Goal: Information Seeking & Learning: Learn about a topic

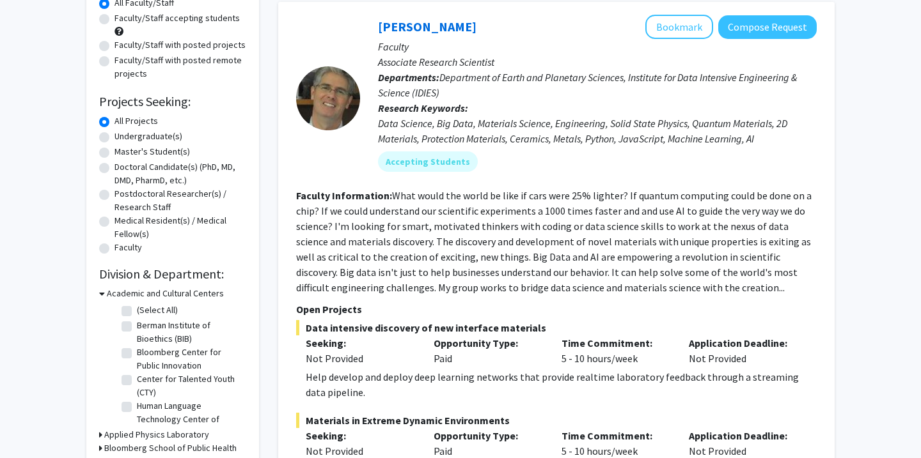
scroll to position [92, 0]
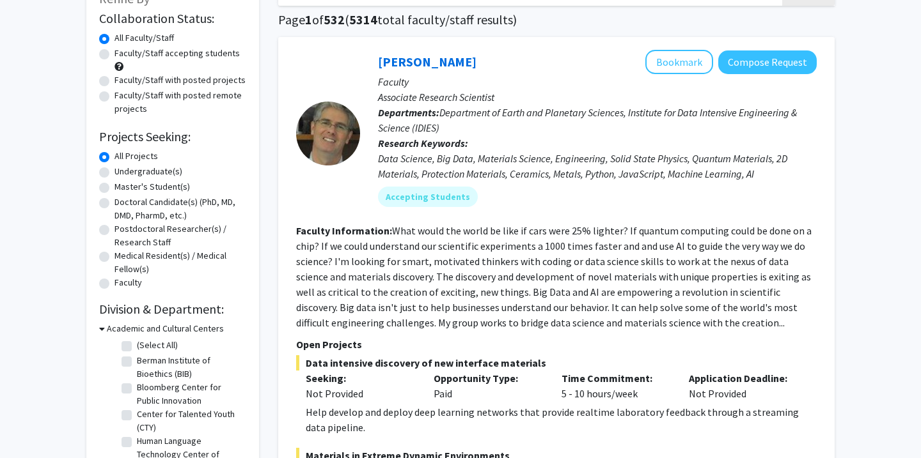
click at [153, 167] on label "Undergraduate(s)" at bounding box center [148, 171] width 68 height 13
click at [123, 167] on input "Undergraduate(s)" at bounding box center [118, 169] width 8 height 8
radio input "true"
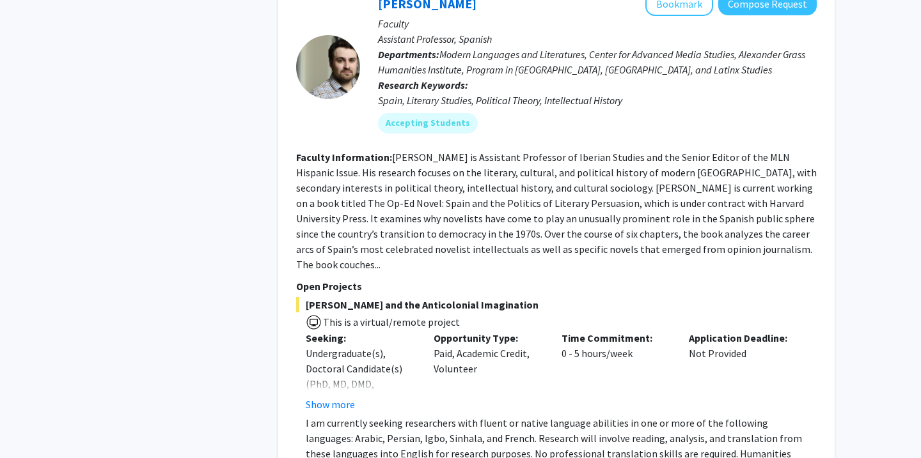
scroll to position [4287, 0]
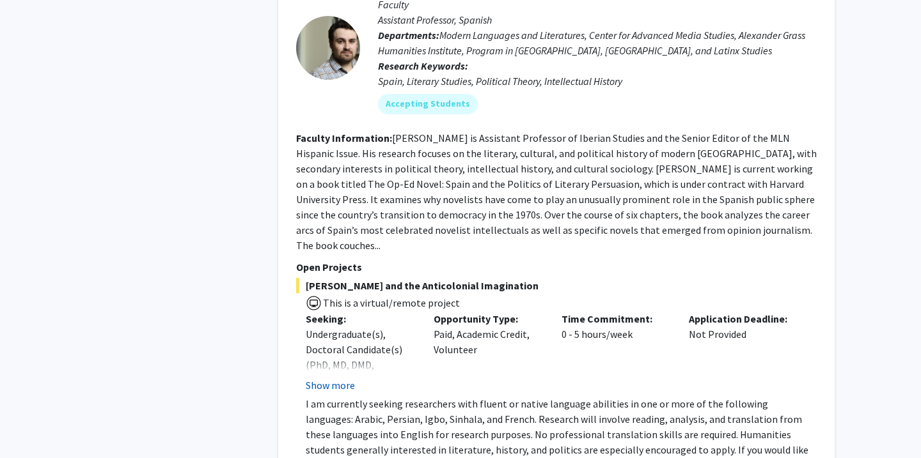
click at [323, 378] on button "Show more" at bounding box center [330, 385] width 49 height 15
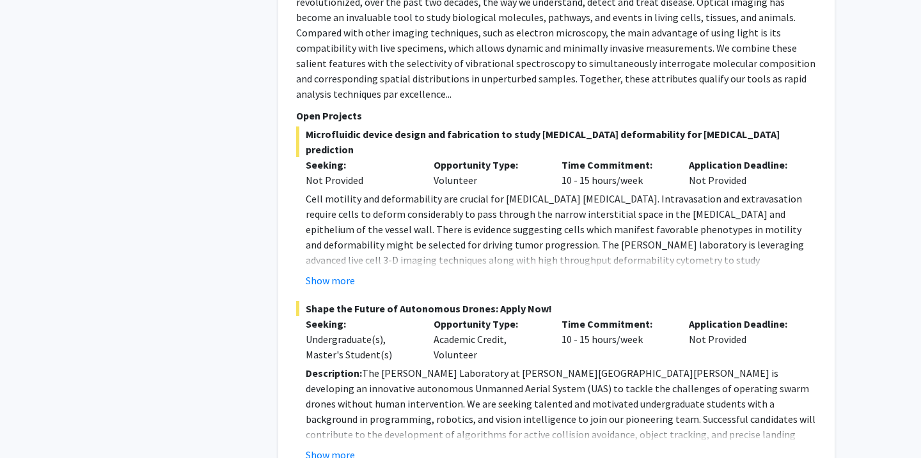
scroll to position [5498, 0]
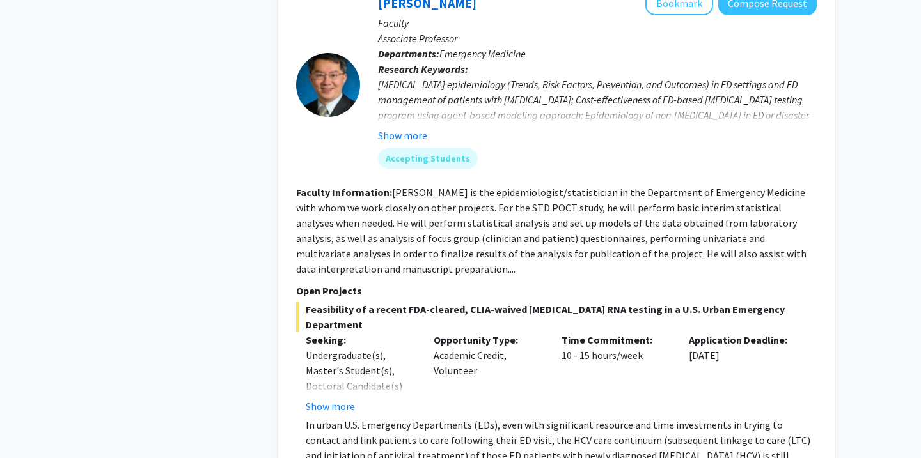
scroll to position [2012, 0]
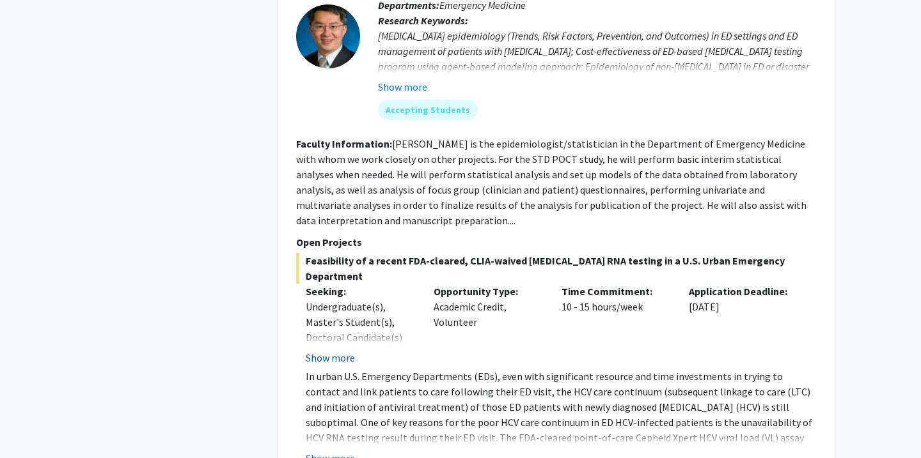
click at [325, 350] on button "Show more" at bounding box center [330, 357] width 49 height 15
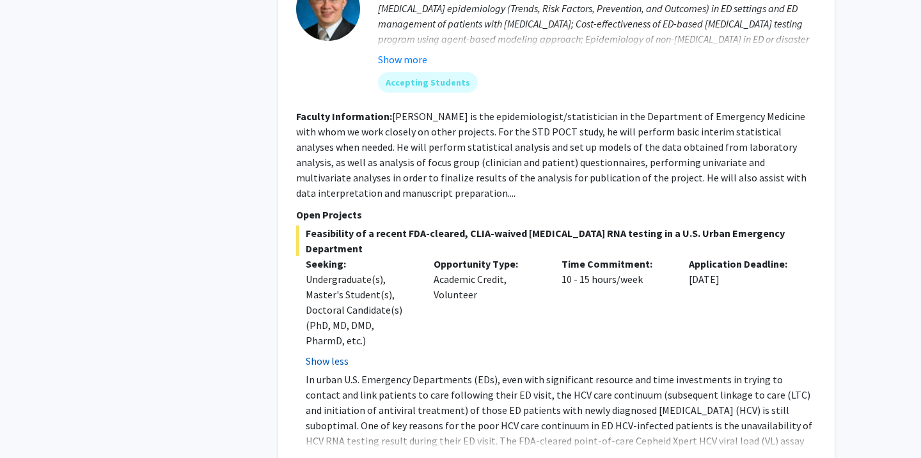
scroll to position [2049, 0]
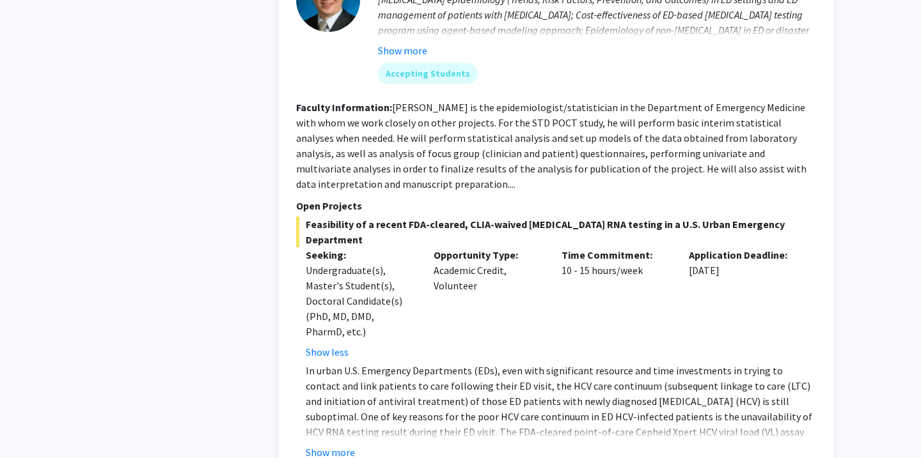
click at [336, 385] on div "[PERSON_NAME] Bookmark Compose Request Faculty Associate Professor Departments:…" at bounding box center [556, 183] width 556 height 580
click at [336, 445] on button "Show more" at bounding box center [330, 452] width 49 height 15
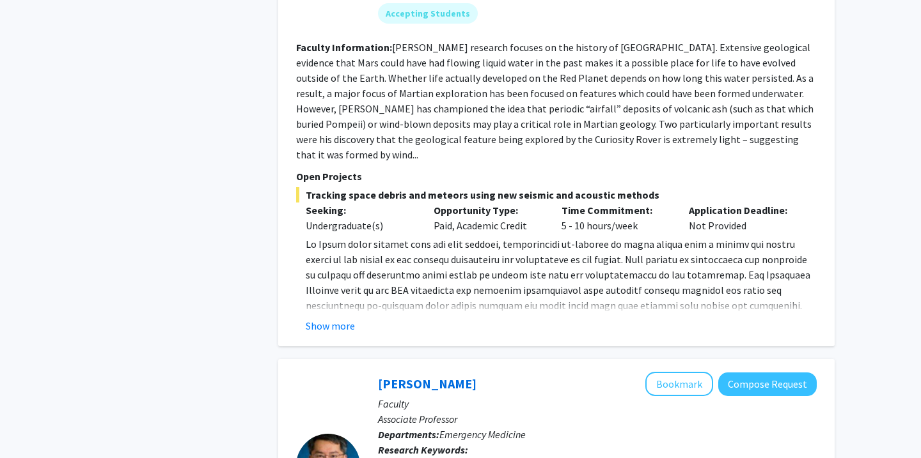
scroll to position [1535, 0]
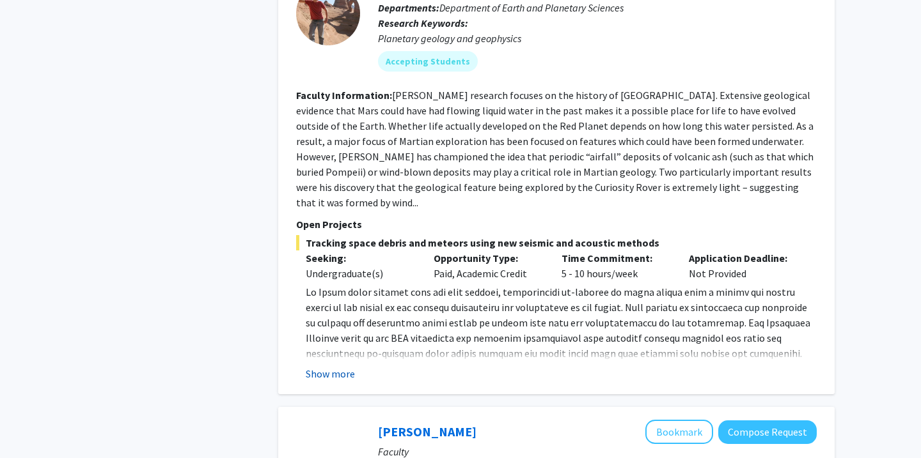
click at [322, 366] on button "Show more" at bounding box center [330, 373] width 49 height 15
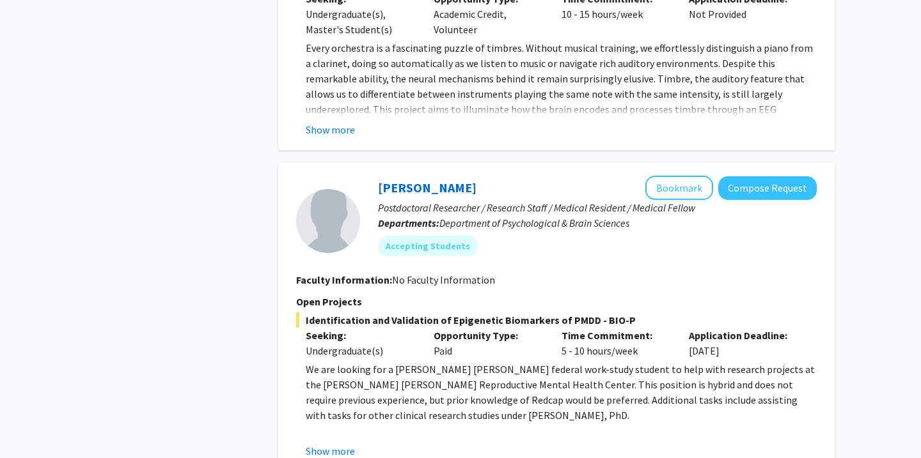
scroll to position [977, 0]
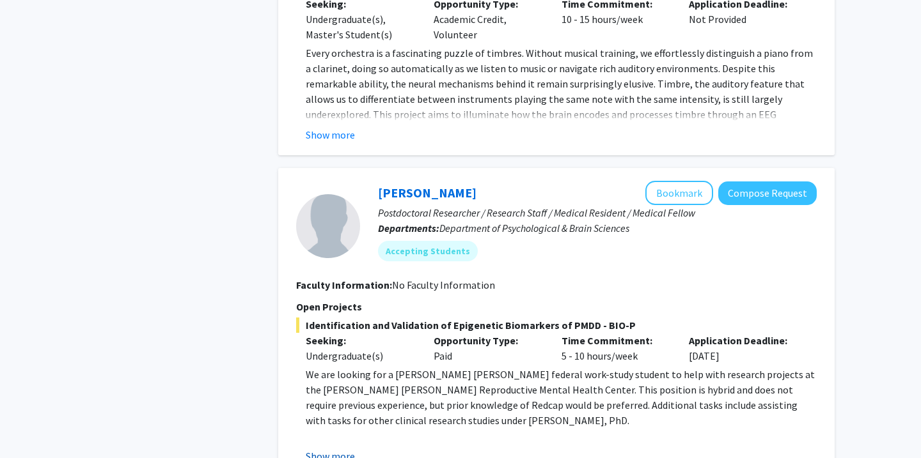
click at [322, 449] on button "Show more" at bounding box center [330, 456] width 49 height 15
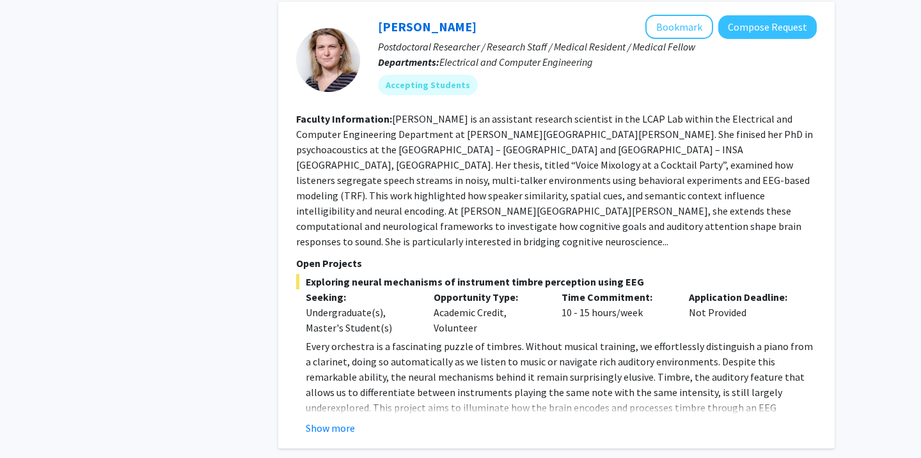
scroll to position [683, 0]
click at [343, 373] on fg-read-more "Every orchestra is a fascinating puzzle of timbres. Without musical training, w…" at bounding box center [556, 388] width 520 height 97
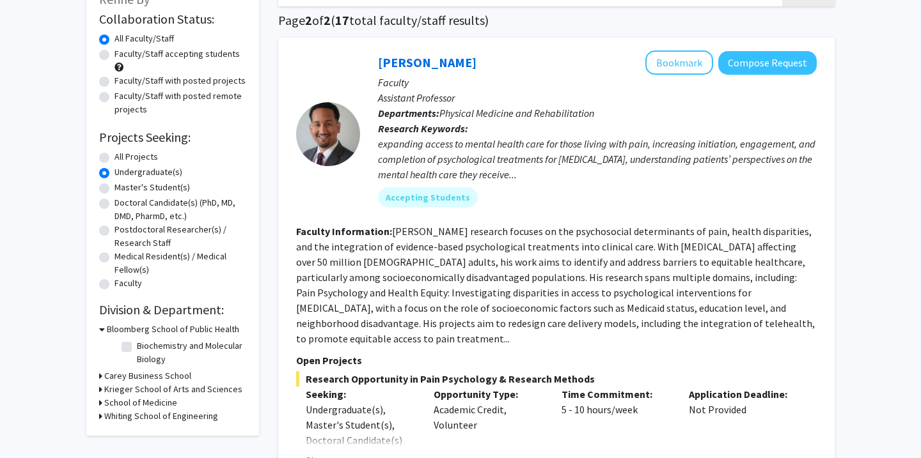
scroll to position [102, 0]
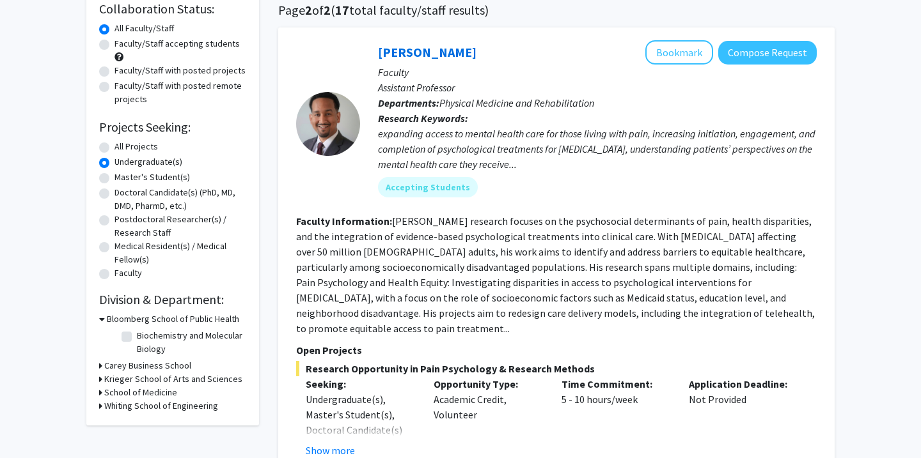
click at [114, 146] on label "All Projects" at bounding box center [135, 146] width 43 height 13
click at [114, 146] on input "All Projects" at bounding box center [118, 144] width 8 height 8
radio input "true"
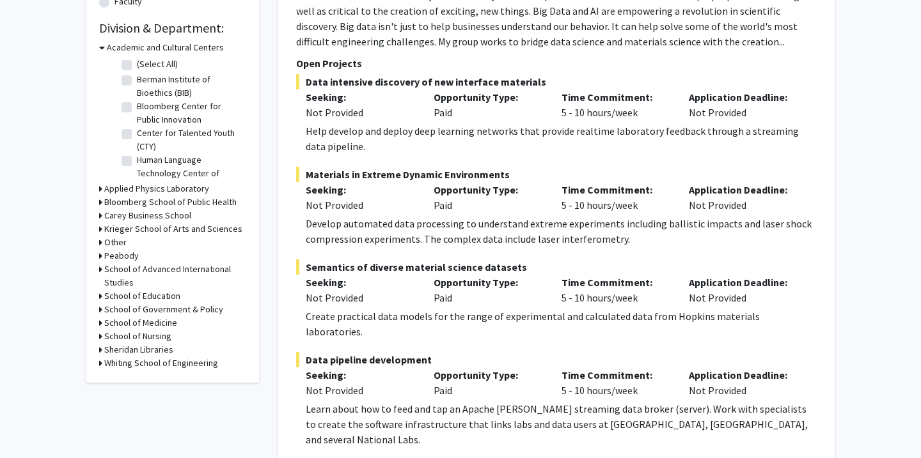
scroll to position [375, 0]
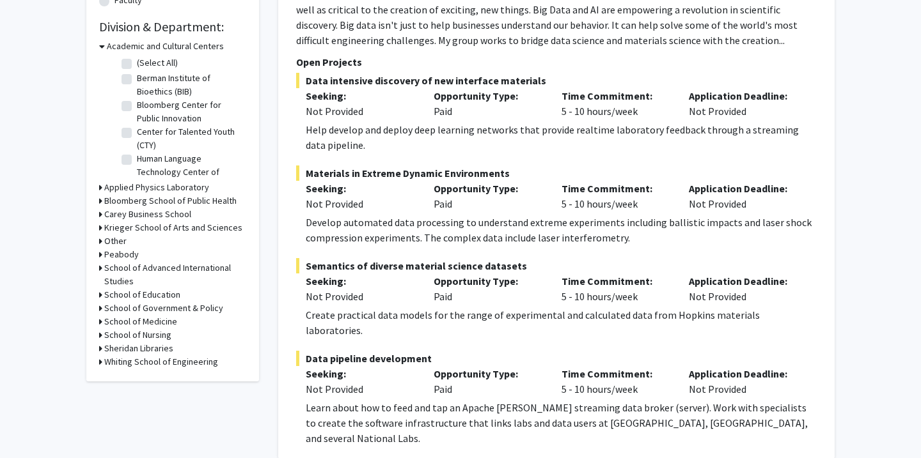
click at [136, 318] on h3 "School of Medicine" at bounding box center [140, 321] width 73 height 13
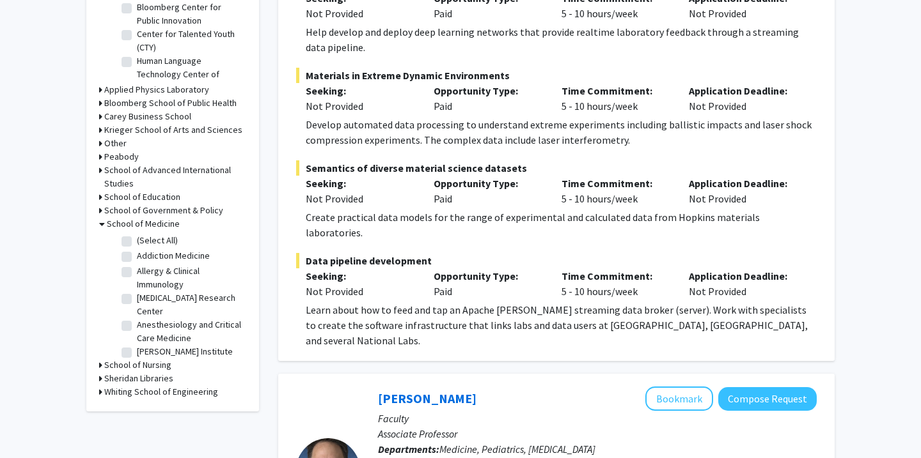
scroll to position [510, 0]
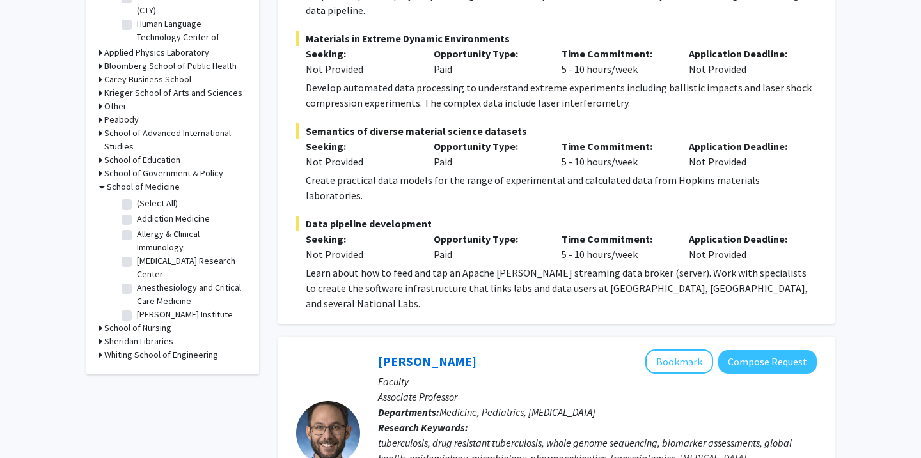
click at [137, 205] on label "(Select All)" at bounding box center [157, 203] width 41 height 13
click at [137, 205] on input "(Select All)" at bounding box center [141, 201] width 8 height 8
checkbox input "true"
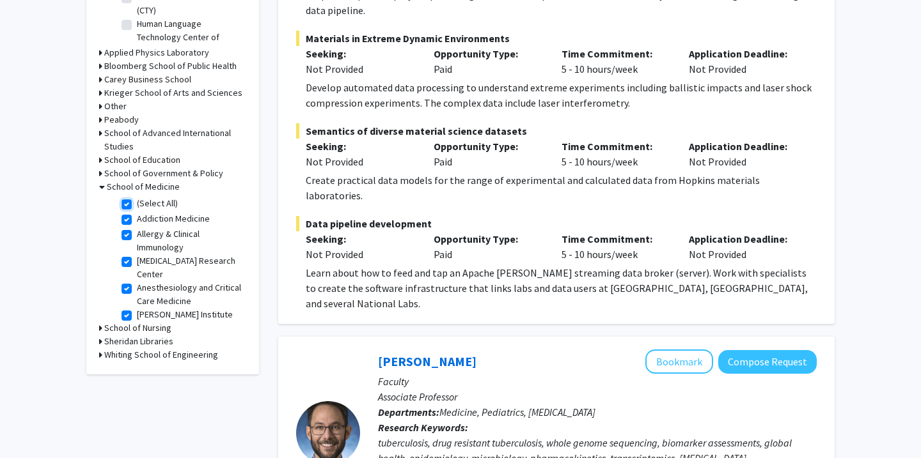
checkbox input "true"
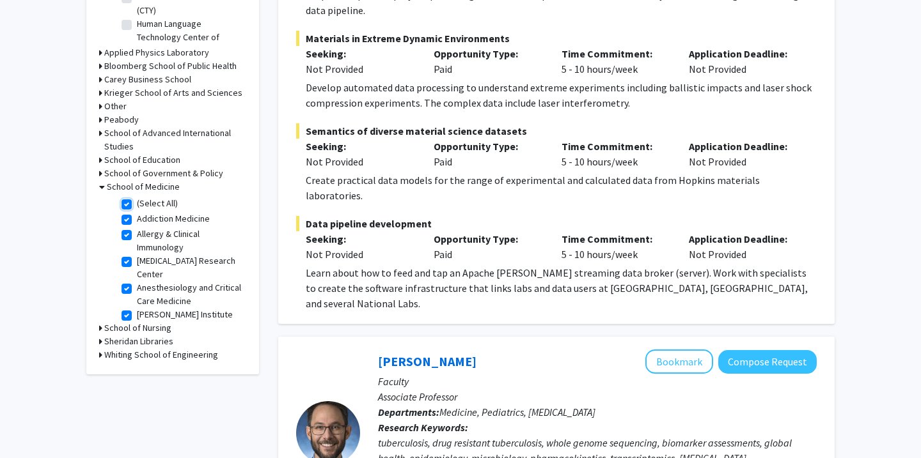
checkbox input "true"
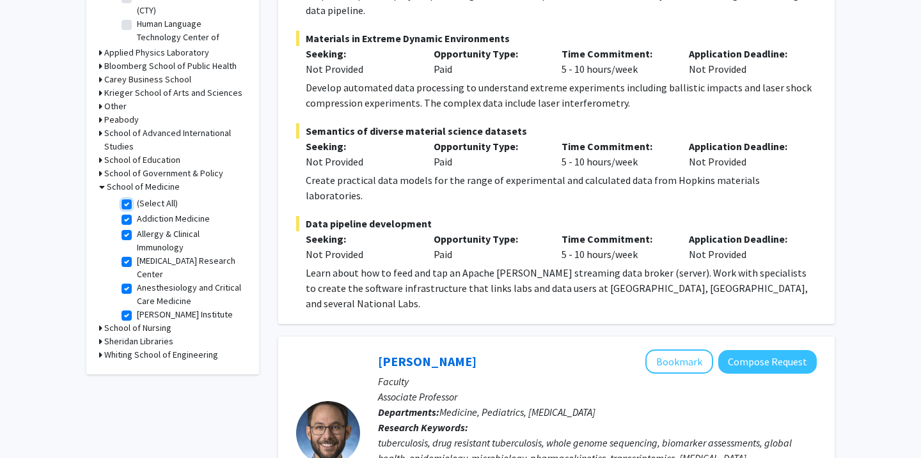
checkbox input "true"
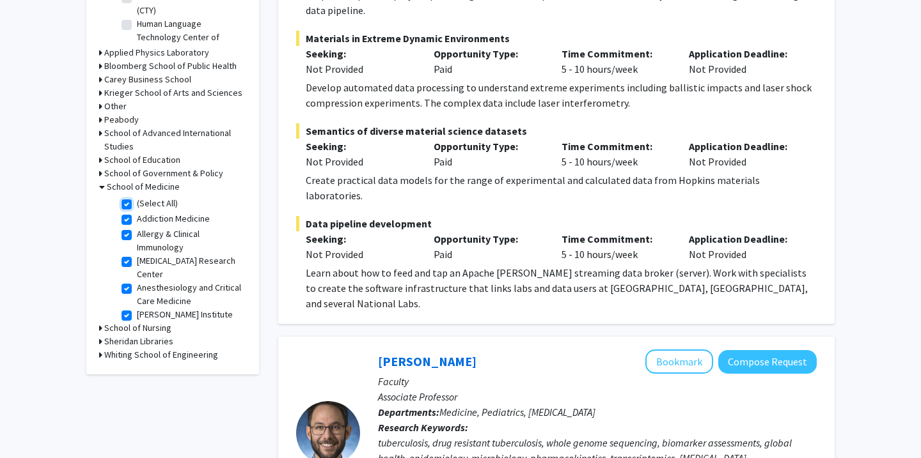
checkbox input "true"
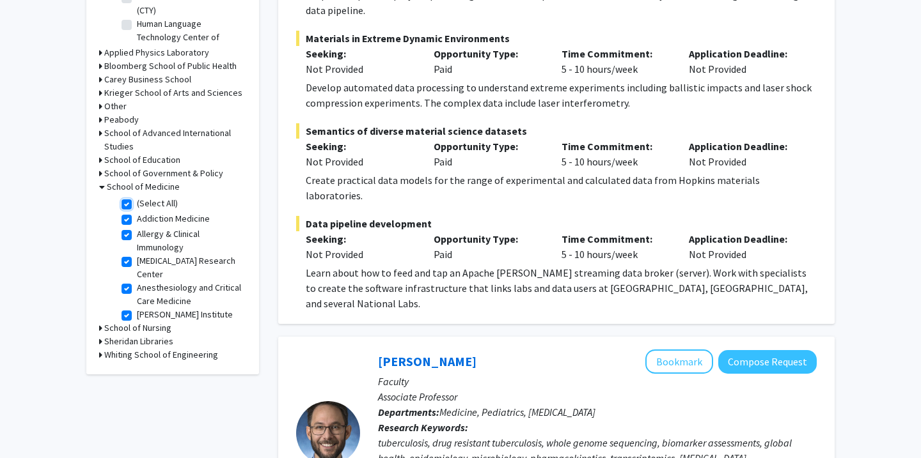
checkbox input "true"
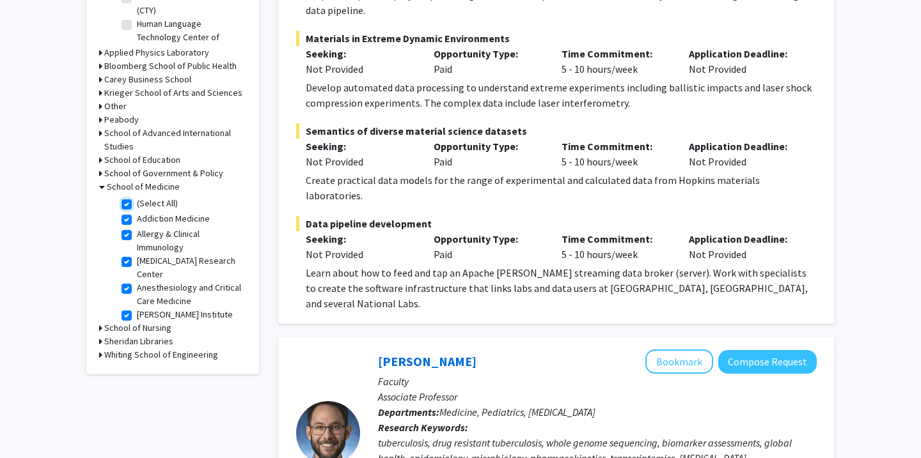
checkbox input "true"
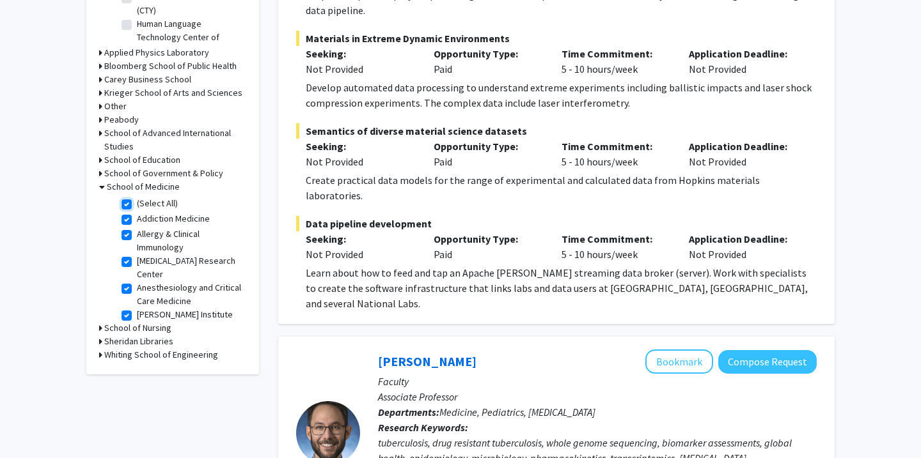
checkbox input "true"
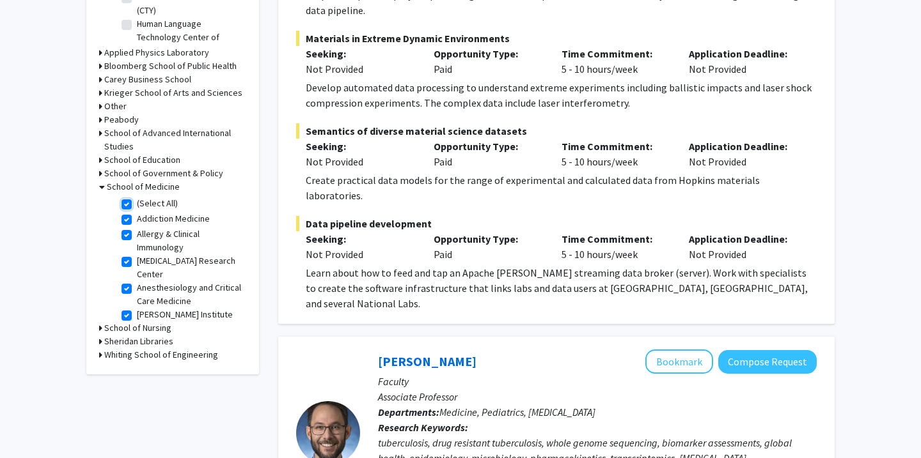
checkbox input "true"
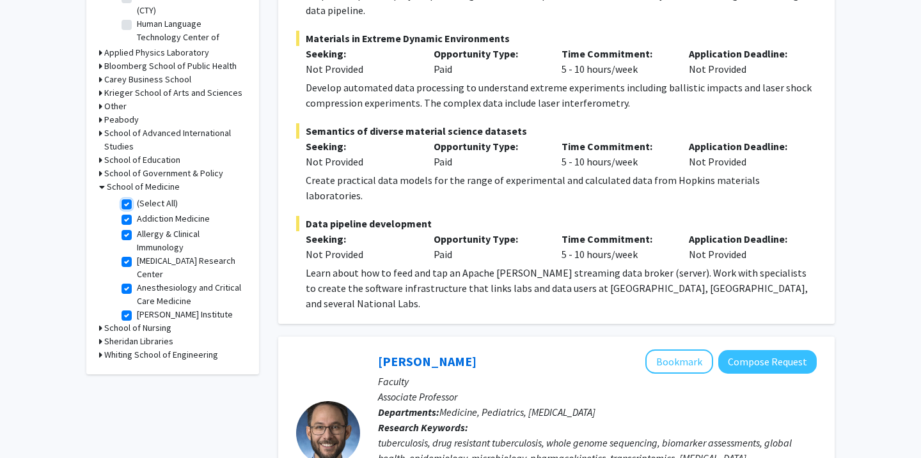
checkbox input "true"
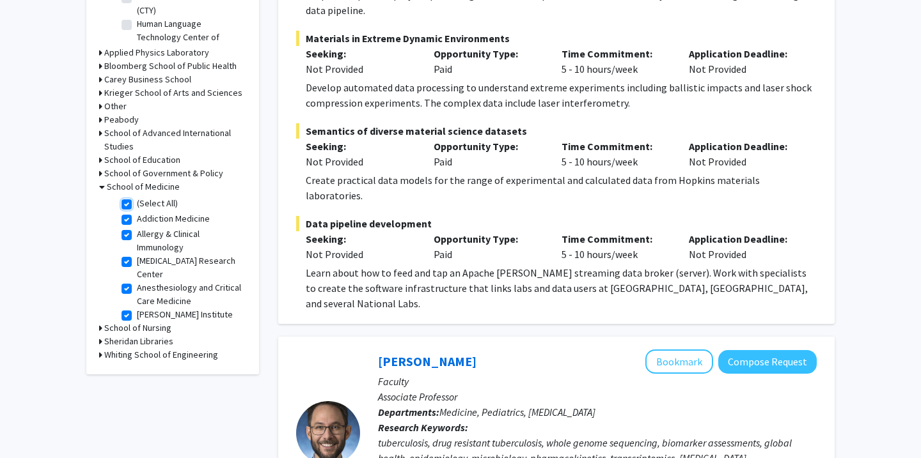
checkbox input "true"
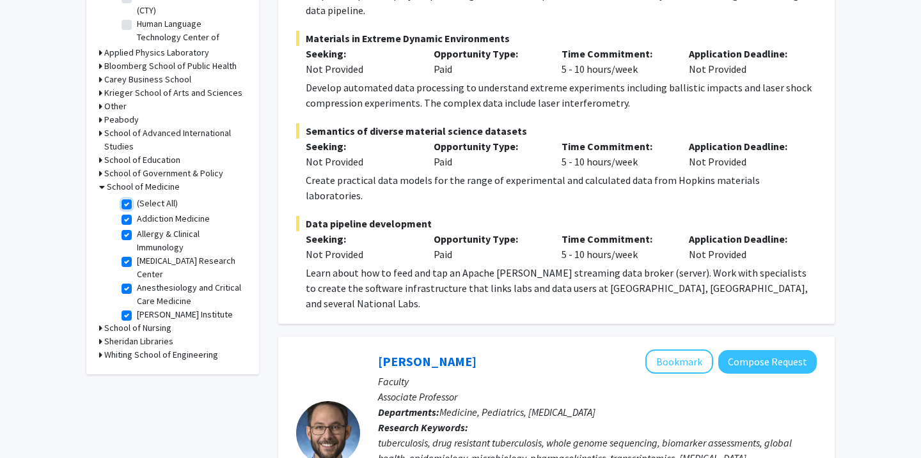
checkbox input "true"
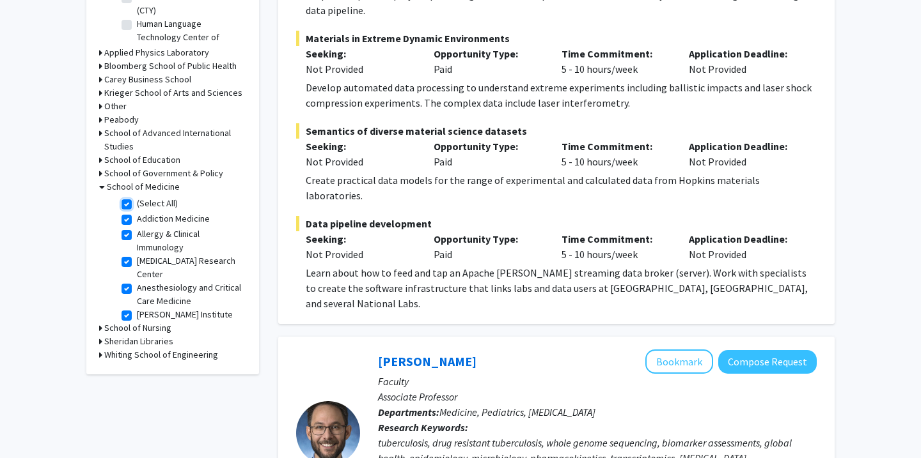
checkbox input "true"
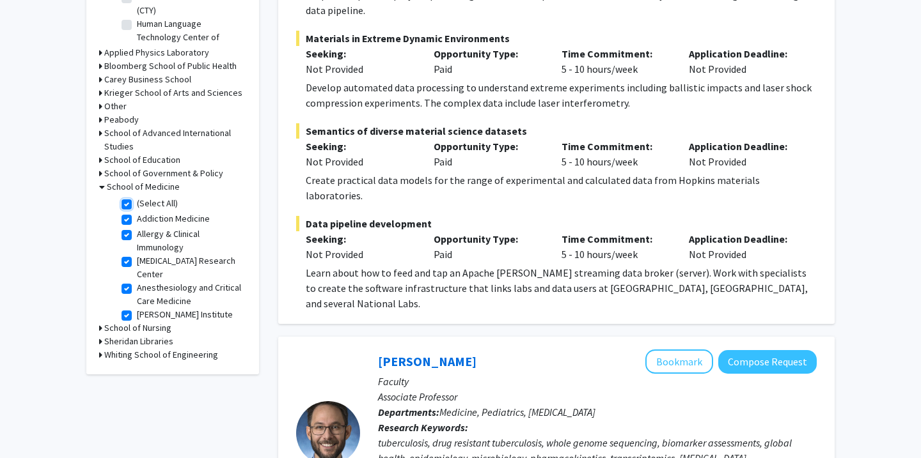
checkbox input "true"
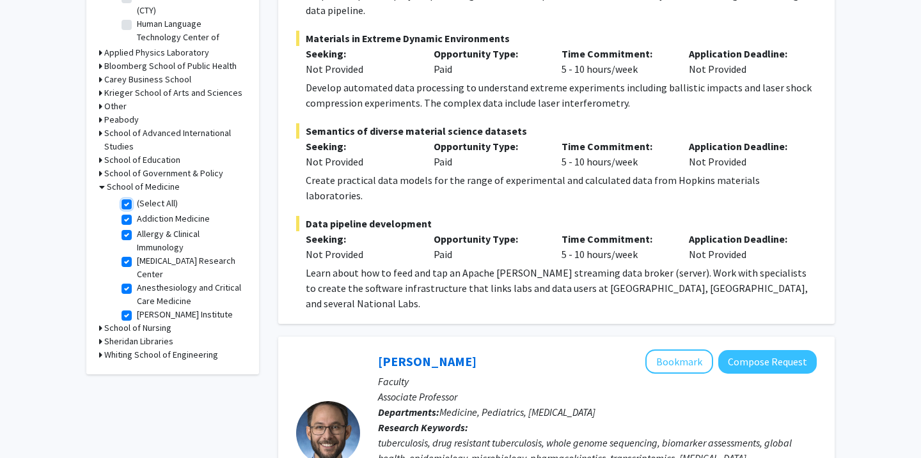
checkbox input "true"
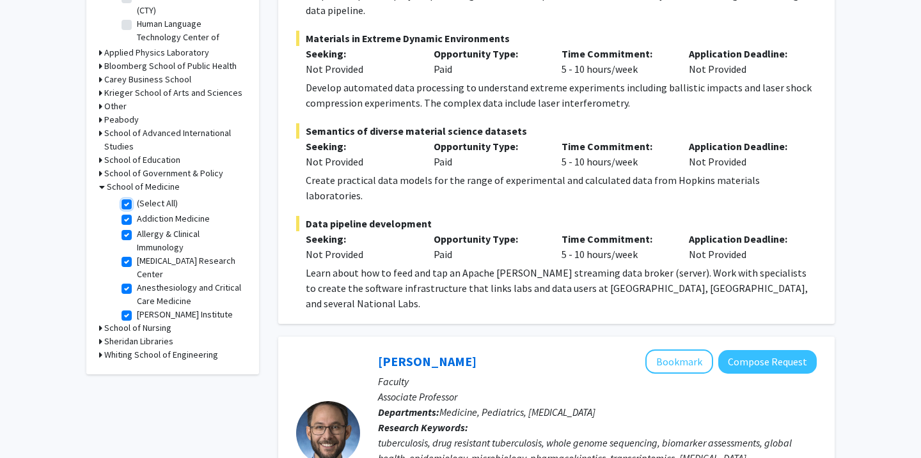
checkbox input "true"
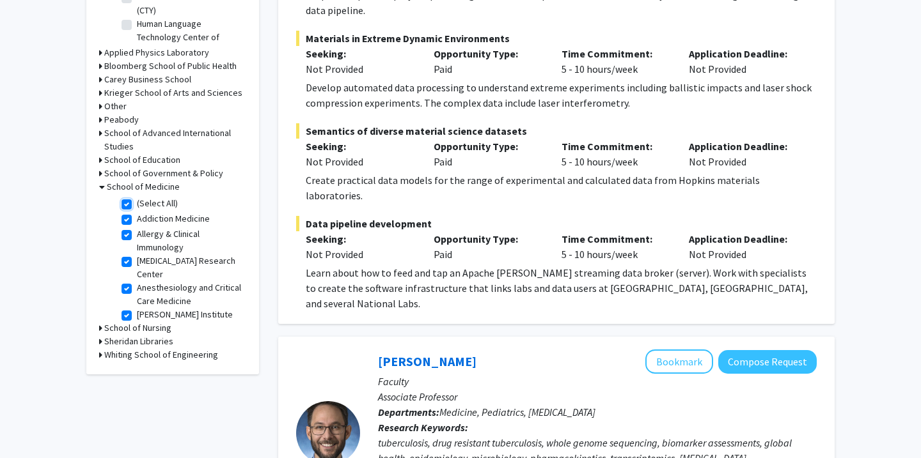
checkbox input "true"
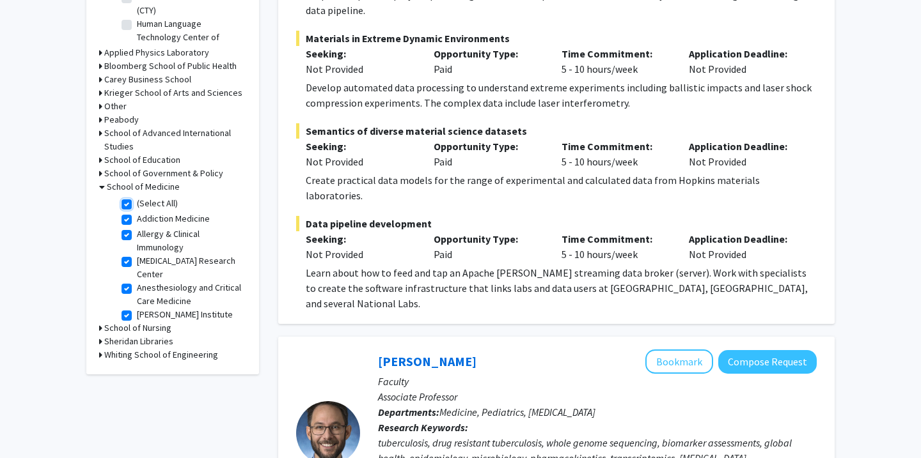
checkbox input "true"
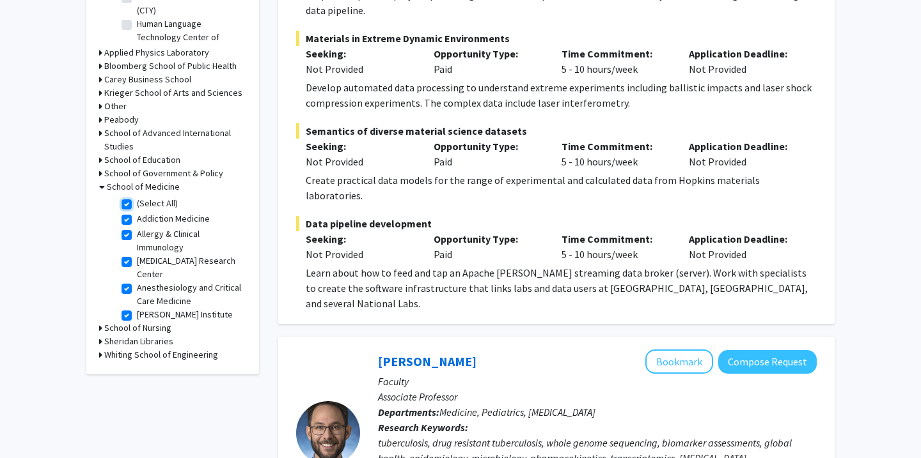
checkbox input "true"
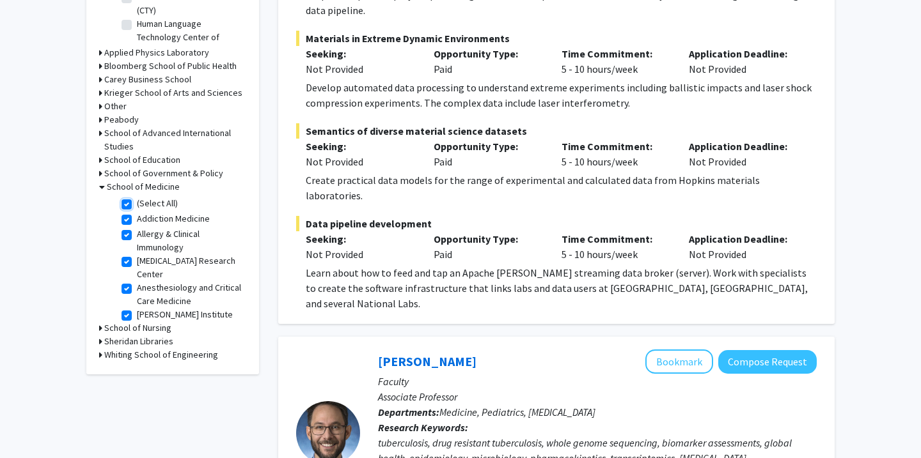
checkbox input "true"
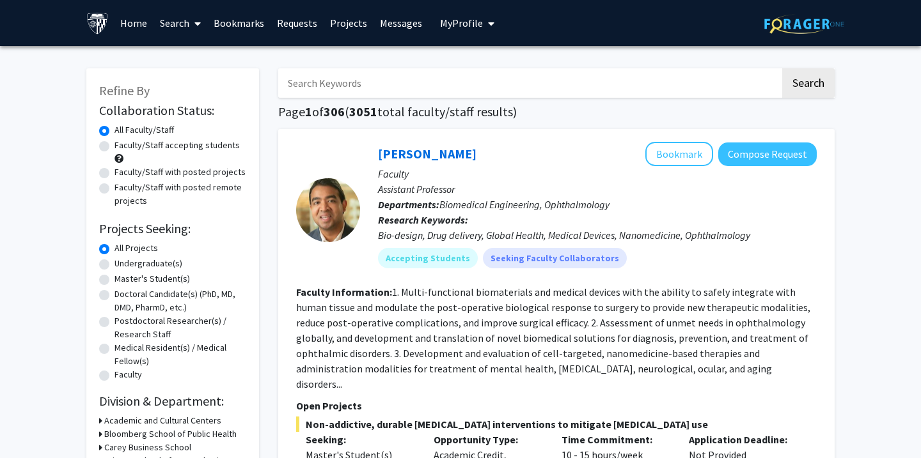
click at [105, 258] on div "Undergraduate(s)" at bounding box center [172, 264] width 147 height 15
click at [114, 266] on label "Undergraduate(s)" at bounding box center [148, 263] width 68 height 13
click at [114, 265] on input "Undergraduate(s)" at bounding box center [118, 261] width 8 height 8
radio input "true"
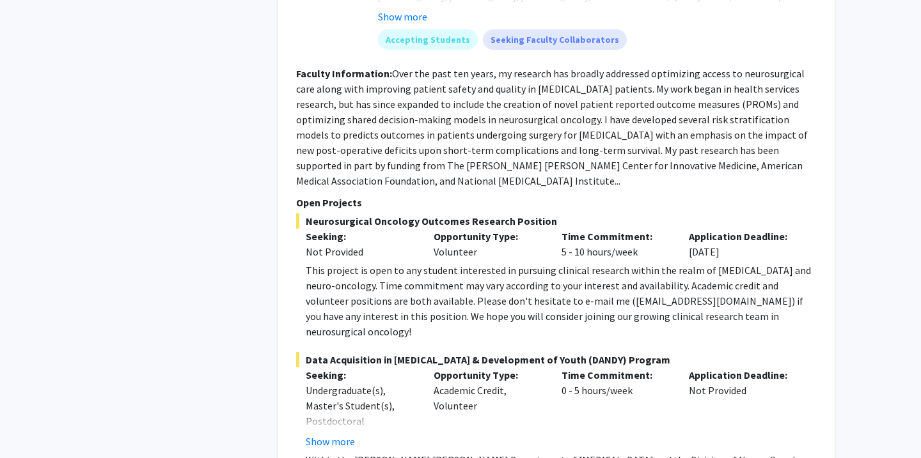
scroll to position [4180, 0]
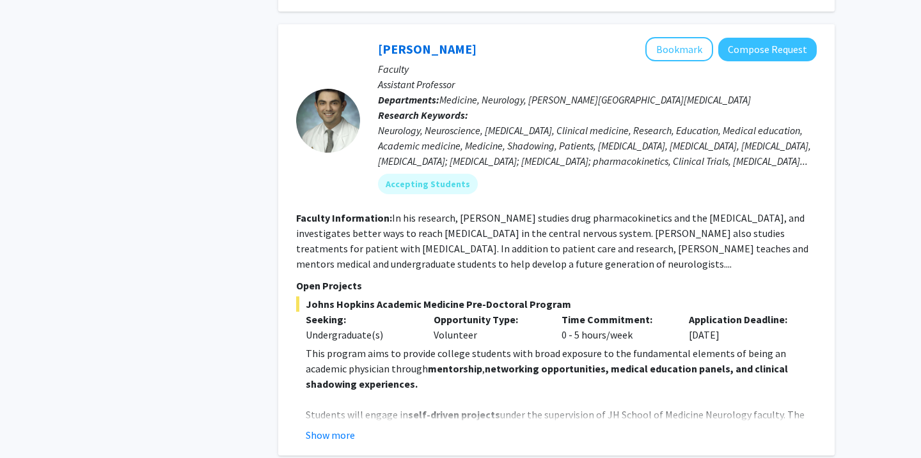
scroll to position [2512, 0]
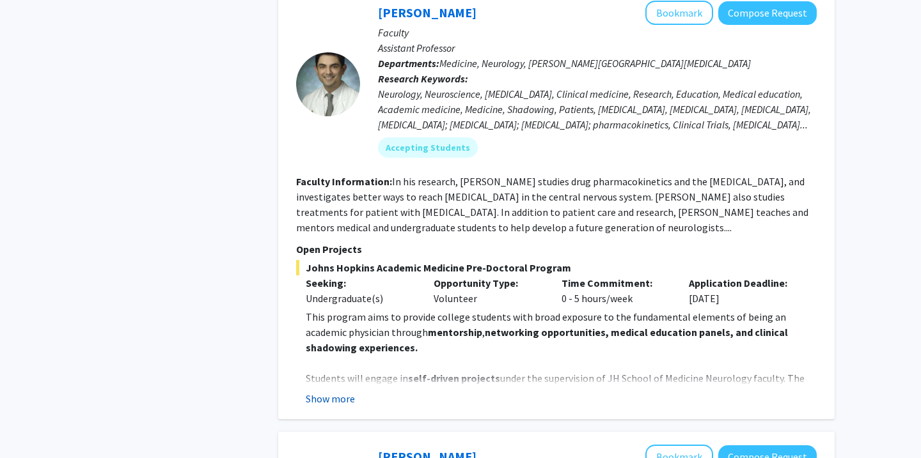
click at [321, 391] on button "Show more" at bounding box center [330, 398] width 49 height 15
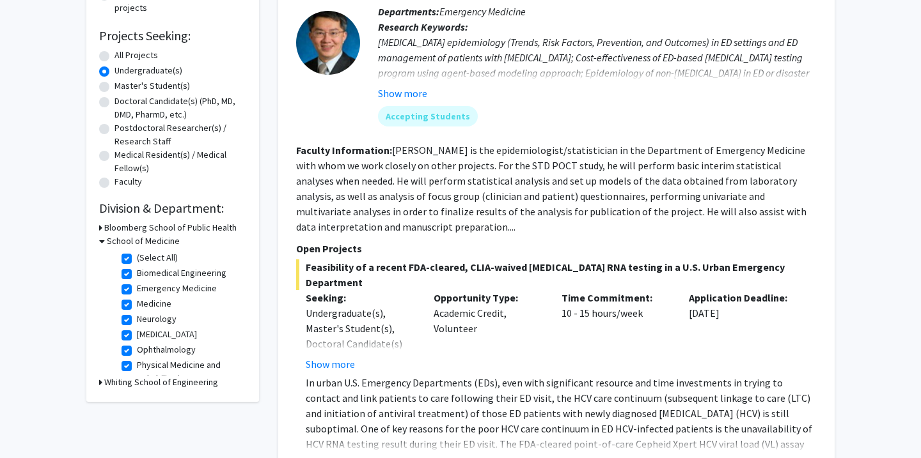
scroll to position [183, 0]
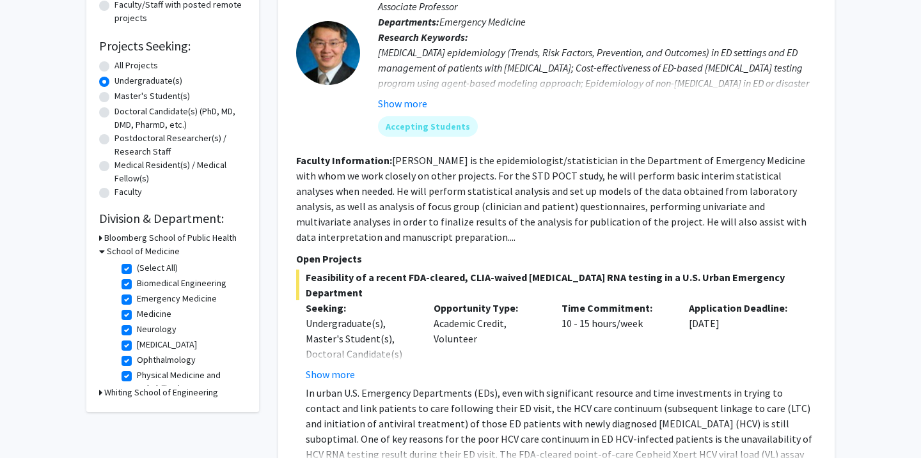
click at [129, 57] on form "Collaboration Status: Collaboration Status All Faculty/Staff Collaboration Stat…" at bounding box center [172, 60] width 147 height 281
click at [122, 65] on label "All Projects" at bounding box center [135, 65] width 43 height 13
click at [114, 65] on label "All Projects" at bounding box center [135, 65] width 43 height 13
click at [114, 65] on input "All Projects" at bounding box center [118, 63] width 8 height 8
radio input "true"
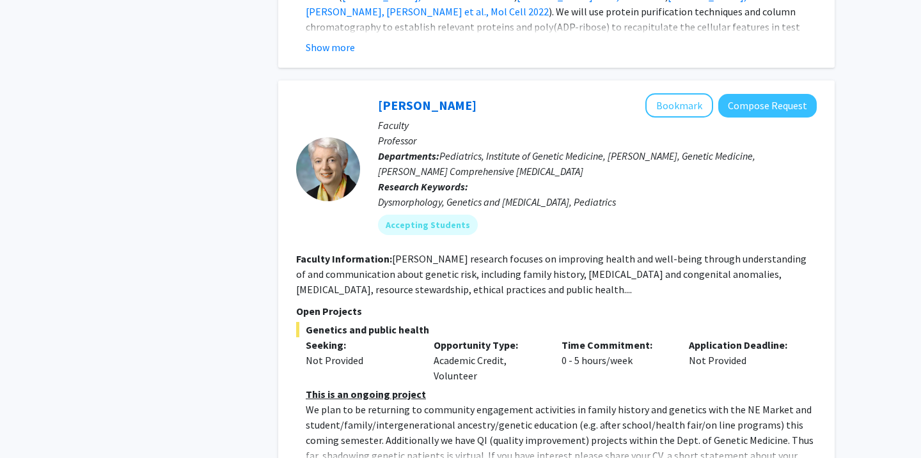
scroll to position [2571, 0]
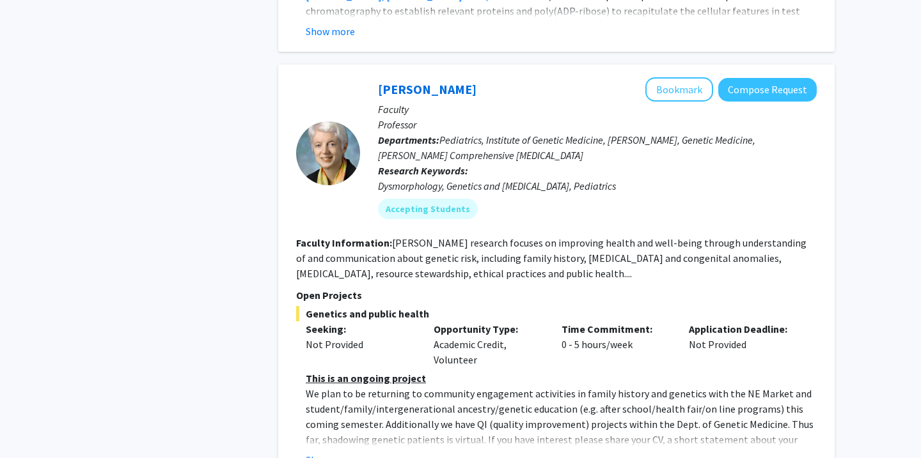
click at [345, 386] on p "We plan to be returning to community engagement activities in family history an…" at bounding box center [561, 432] width 511 height 92
click at [336, 453] on button "Show more" at bounding box center [330, 460] width 49 height 15
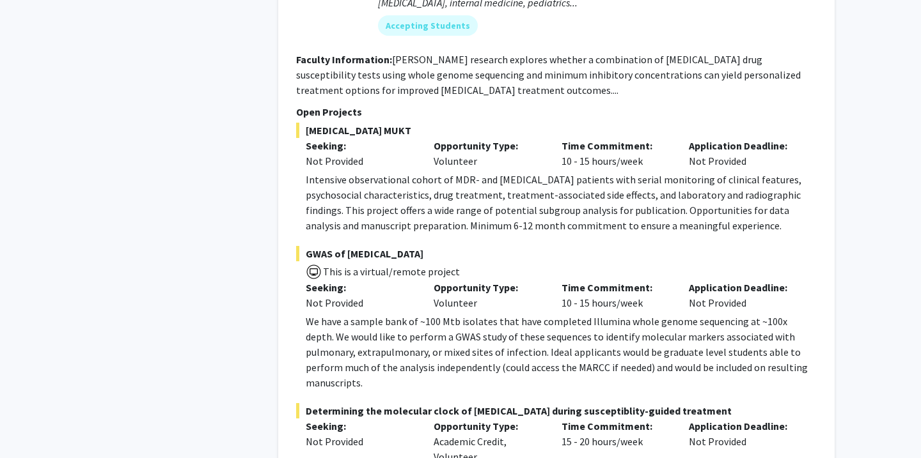
scroll to position [5668, 0]
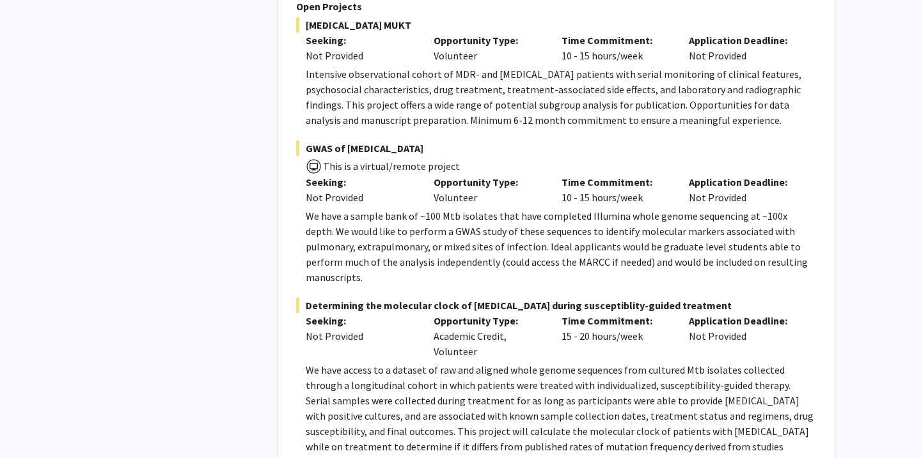
scroll to position [5822, 0]
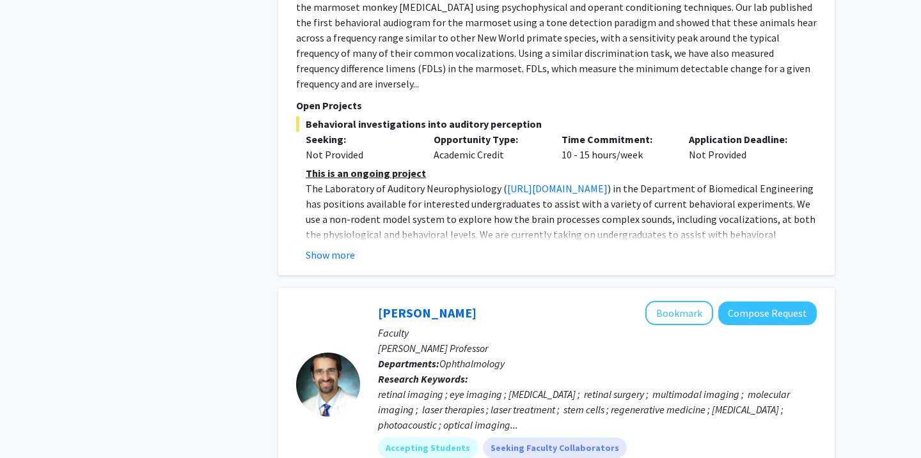
scroll to position [944, 0]
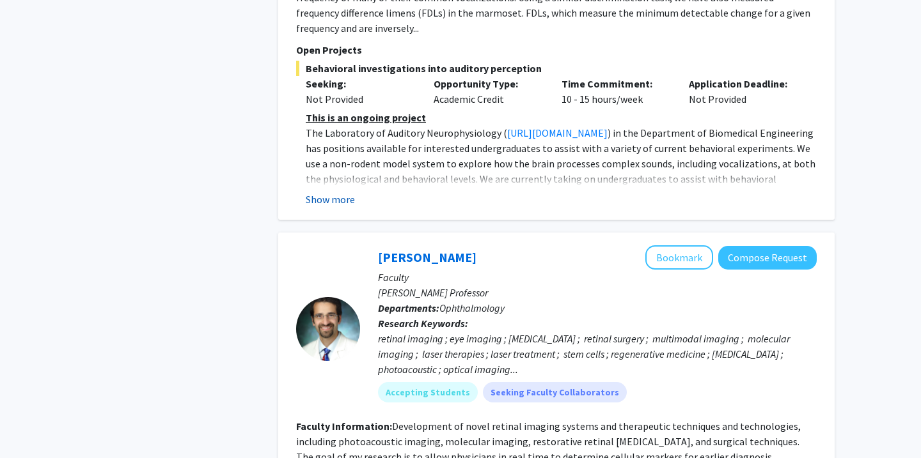
click at [338, 192] on button "Show more" at bounding box center [330, 199] width 49 height 15
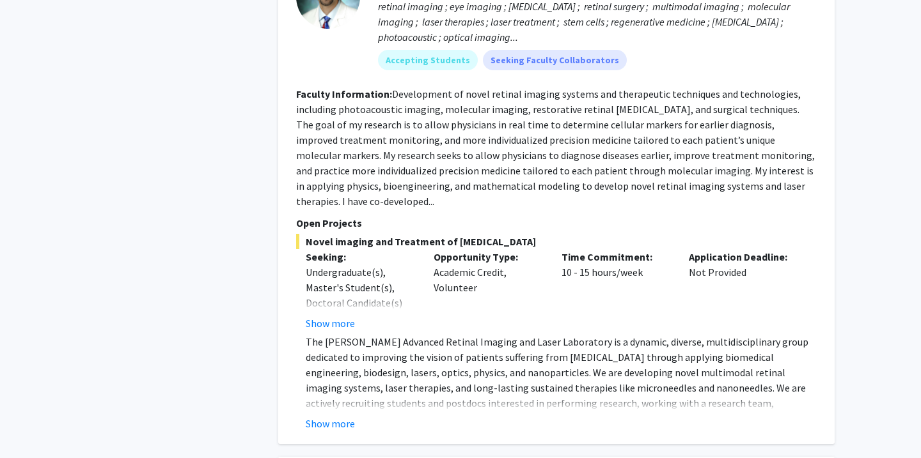
scroll to position [1401, 0]
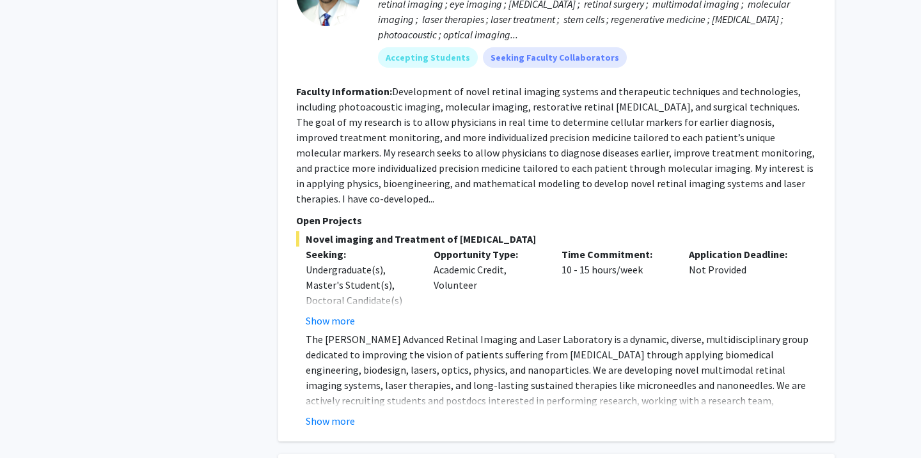
click at [345, 262] on div "Undergraduate(s), Master's Student(s), Doctoral Candidate(s) (PhD, MD, DMD, Pha…" at bounding box center [360, 338] width 109 height 153
click at [339, 274] on div "Undergraduate(s), Master's Student(s), Doctoral Candidate(s) (PhD, MD, DMD, Pha…" at bounding box center [360, 338] width 109 height 153
click at [337, 313] on button "Show more" at bounding box center [330, 320] width 49 height 15
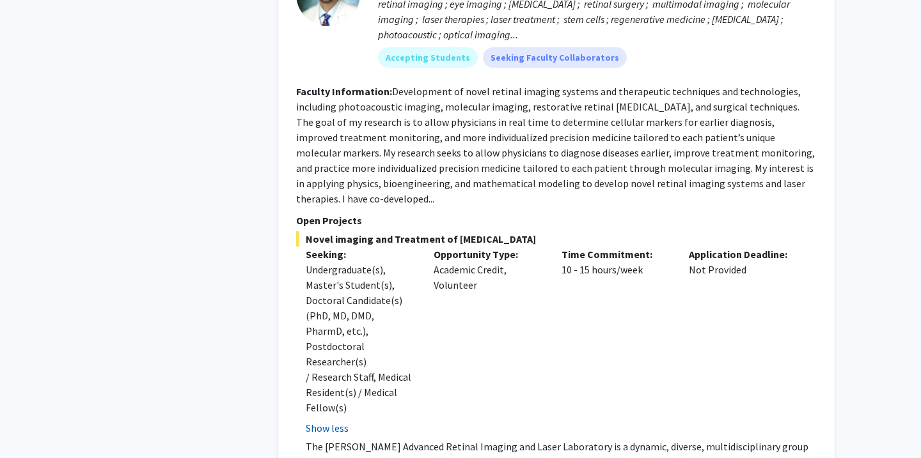
scroll to position [1548, 0]
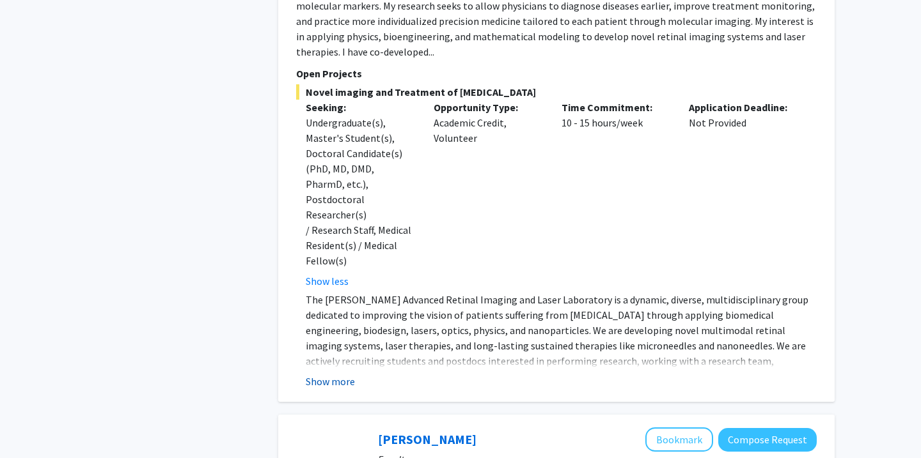
click at [327, 374] on button "Show more" at bounding box center [330, 381] width 49 height 15
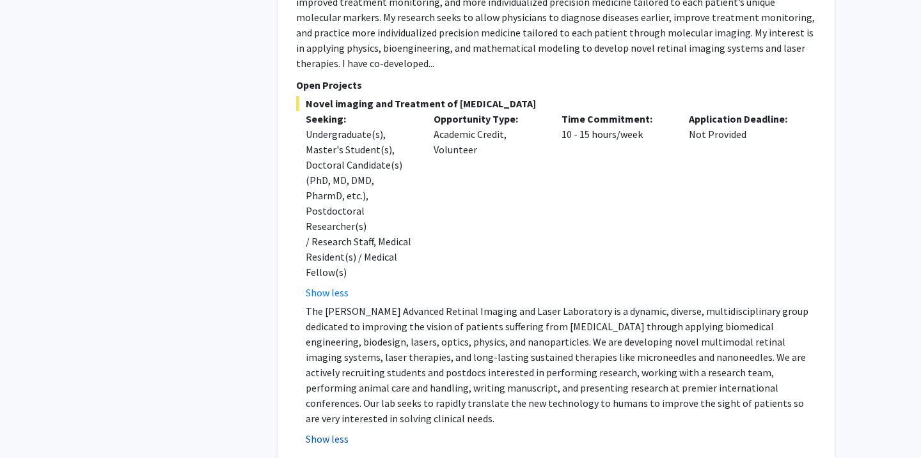
scroll to position [1535, 0]
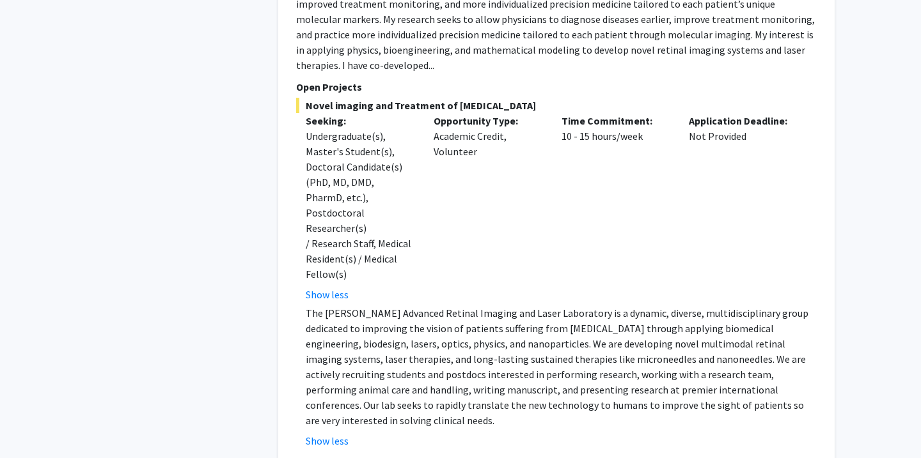
click at [325, 306] on p "The [PERSON_NAME] Advanced Retinal Imaging and Laser Laboratory is a dynamic, d…" at bounding box center [561, 367] width 511 height 123
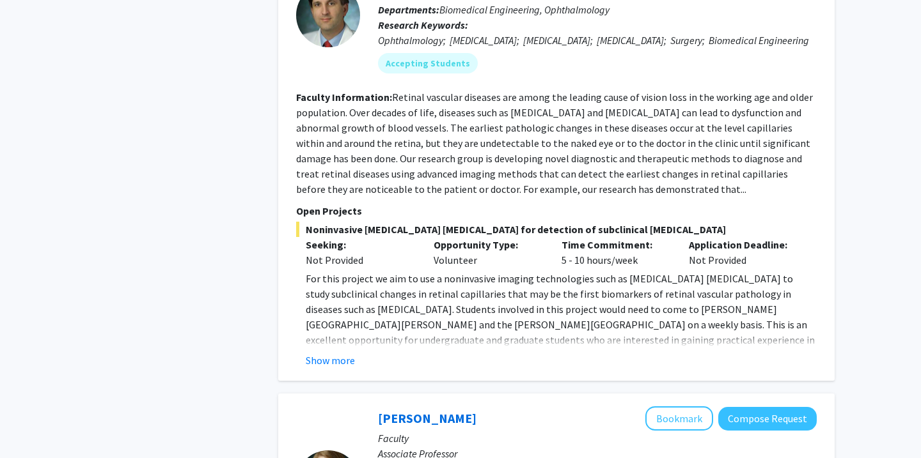
scroll to position [4038, 0]
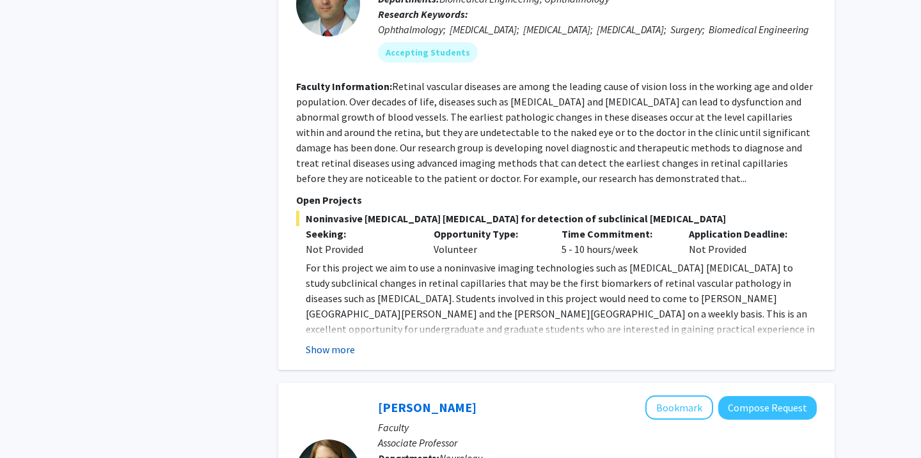
click at [340, 342] on button "Show more" at bounding box center [330, 349] width 49 height 15
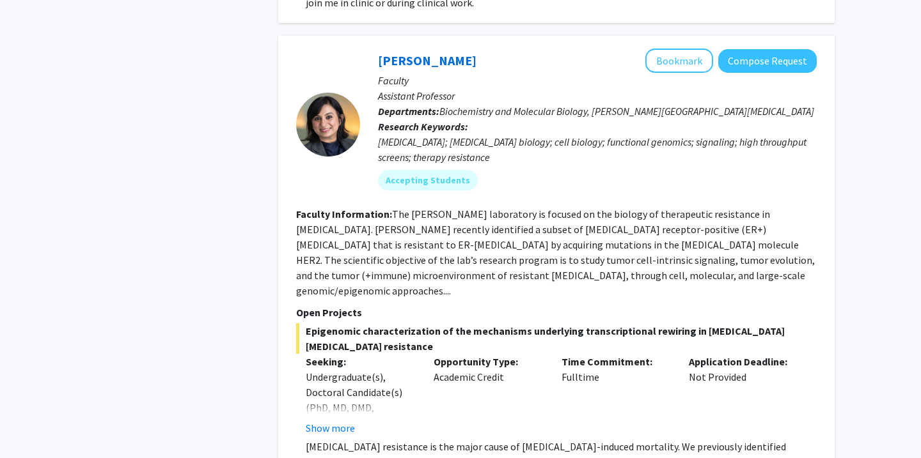
scroll to position [4974, 0]
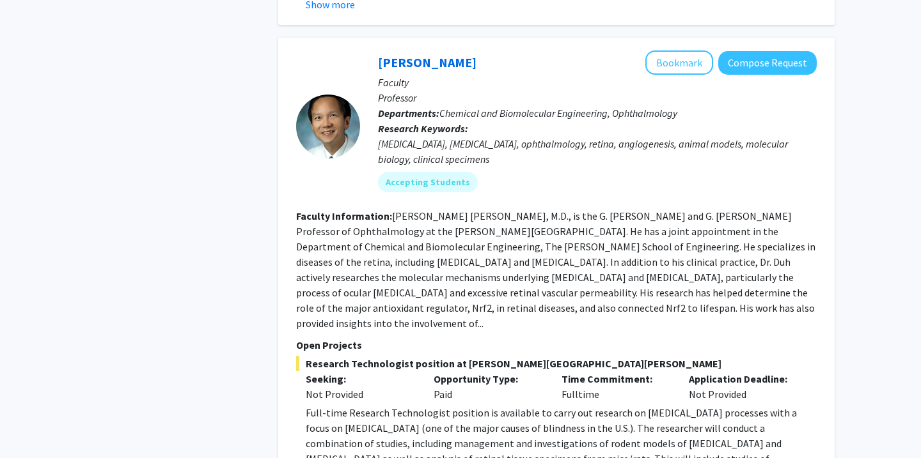
scroll to position [1737, 0]
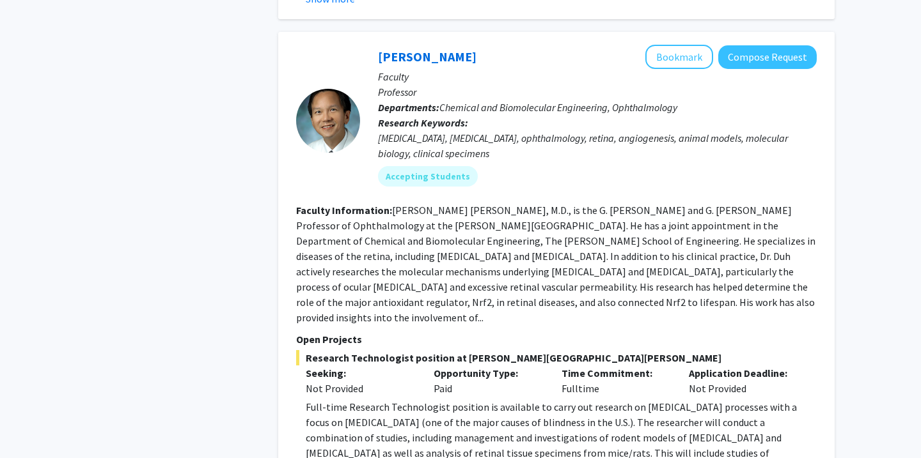
click at [343, 400] on fg-read-more "Full-time Research Technologist position is available to carry out research on …" at bounding box center [556, 448] width 520 height 97
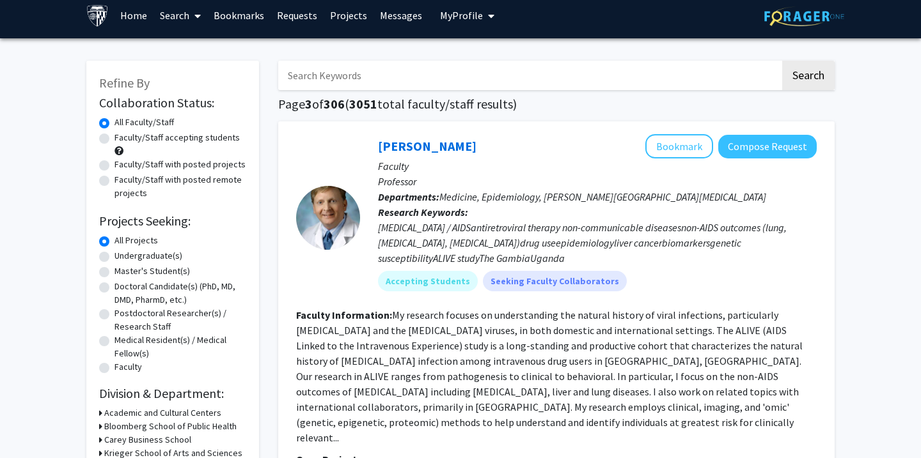
scroll to position [8, 0]
click at [152, 180] on label "Faculty/Staff with posted remote projects" at bounding box center [180, 186] width 132 height 27
click at [123, 180] on input "Faculty/Staff with posted remote projects" at bounding box center [118, 177] width 8 height 8
radio input "true"
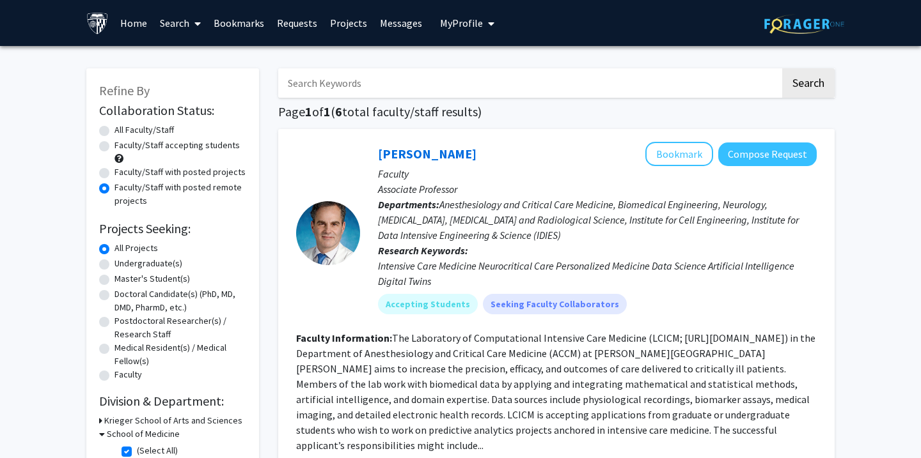
click at [228, 147] on label "Faculty/Staff accepting students" at bounding box center [176, 145] width 125 height 13
click at [123, 147] on input "Faculty/Staff accepting students" at bounding box center [118, 143] width 8 height 8
radio input "true"
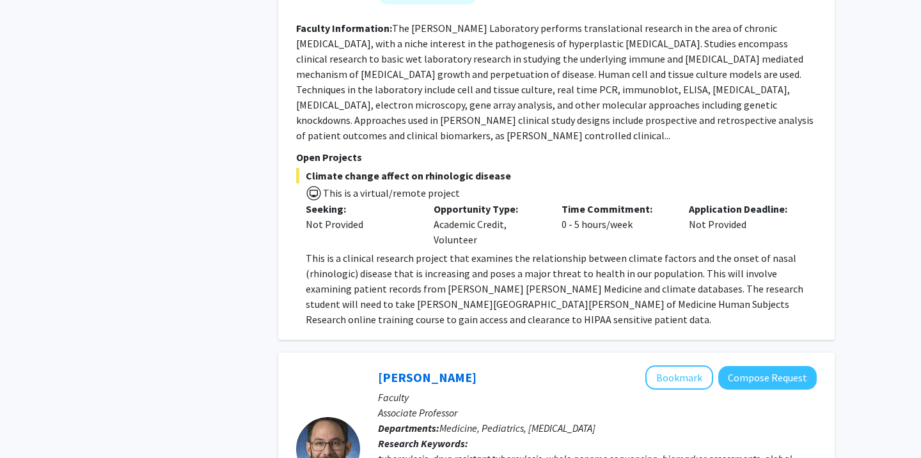
scroll to position [5761, 0]
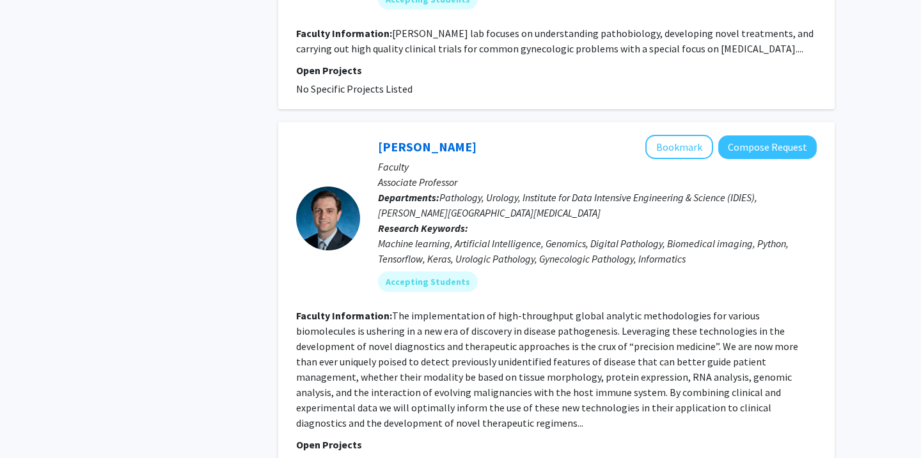
scroll to position [3785, 0]
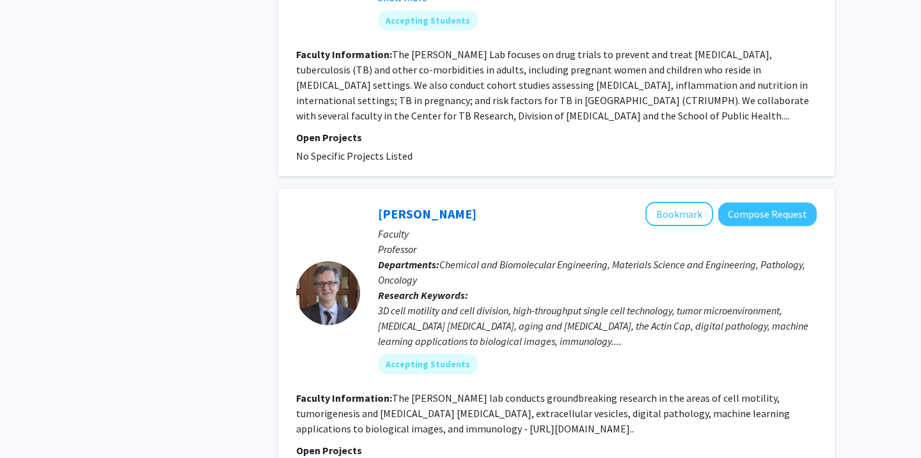
scroll to position [3198, 0]
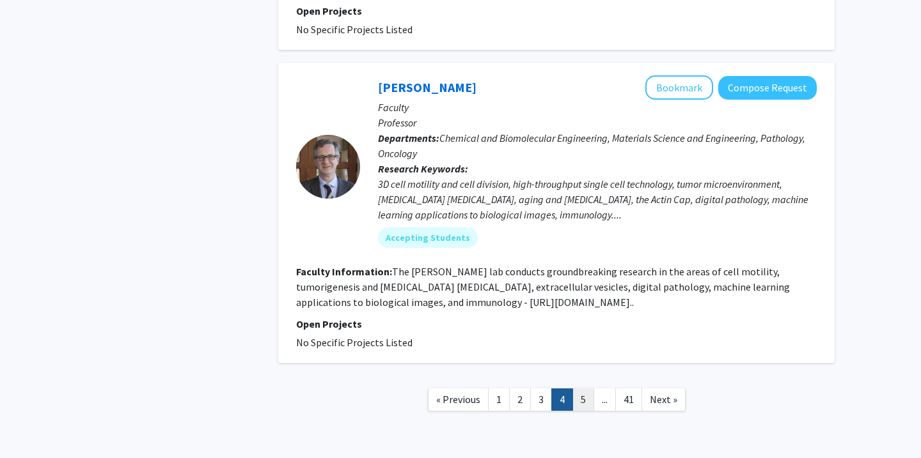
click at [580, 389] on link "5" at bounding box center [583, 400] width 22 height 22
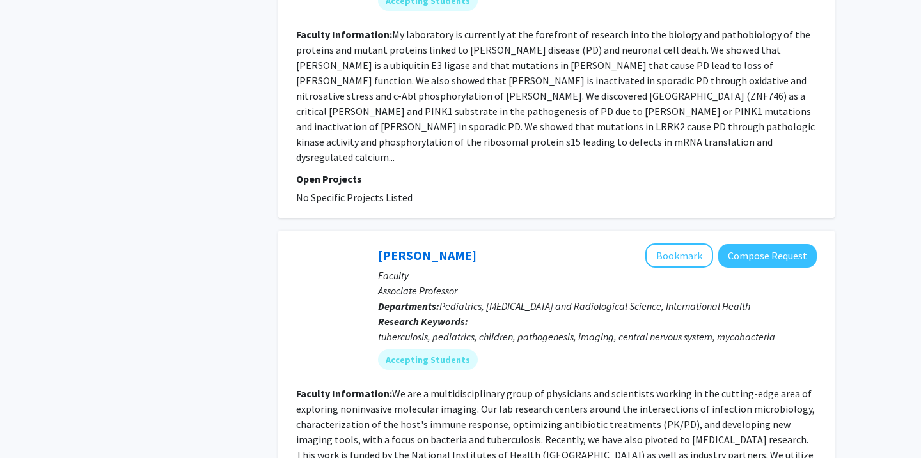
scroll to position [3167, 0]
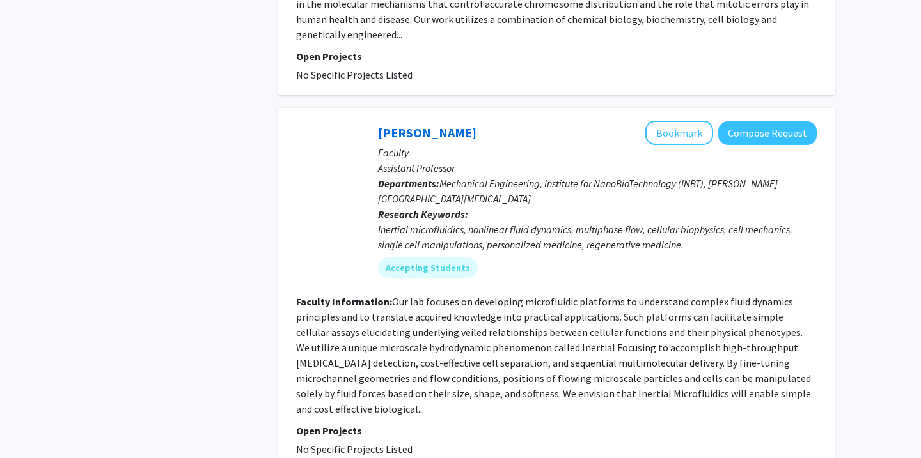
scroll to position [2994, 0]
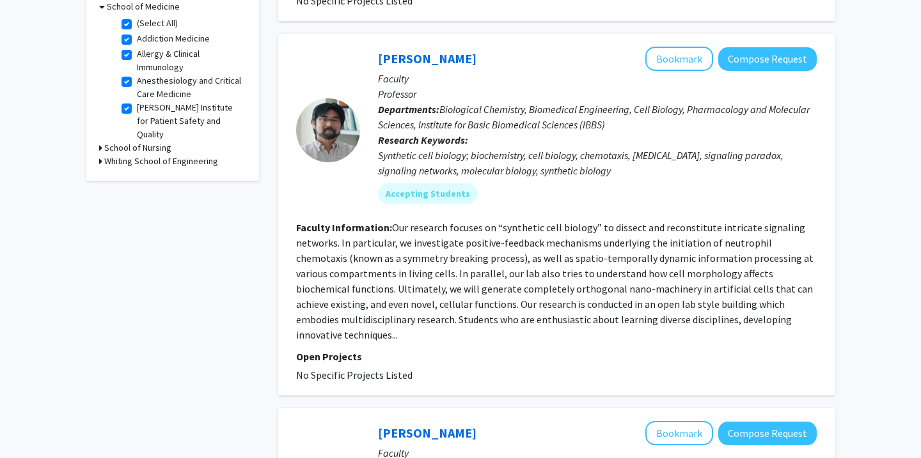
scroll to position [453, 0]
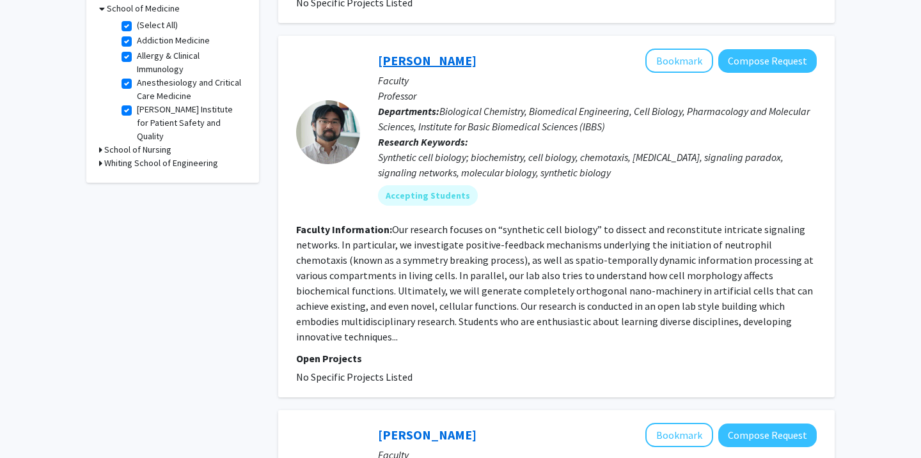
click at [425, 60] on link "[PERSON_NAME]" at bounding box center [427, 60] width 98 height 16
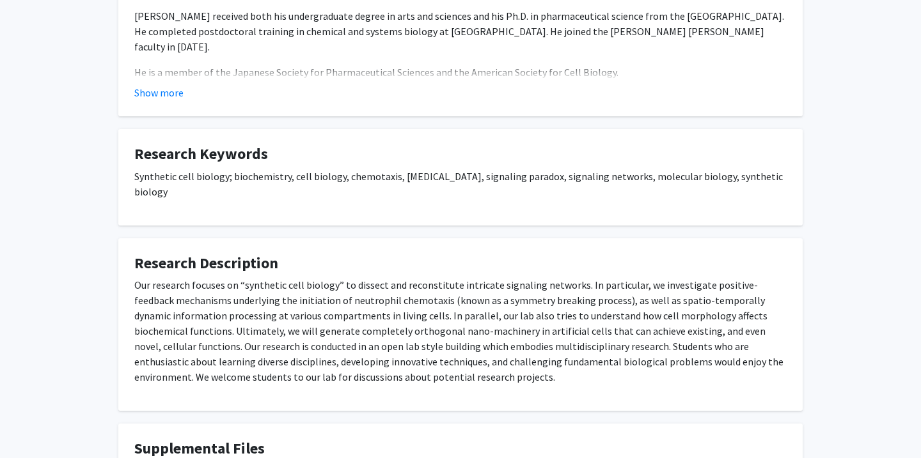
scroll to position [363, 0]
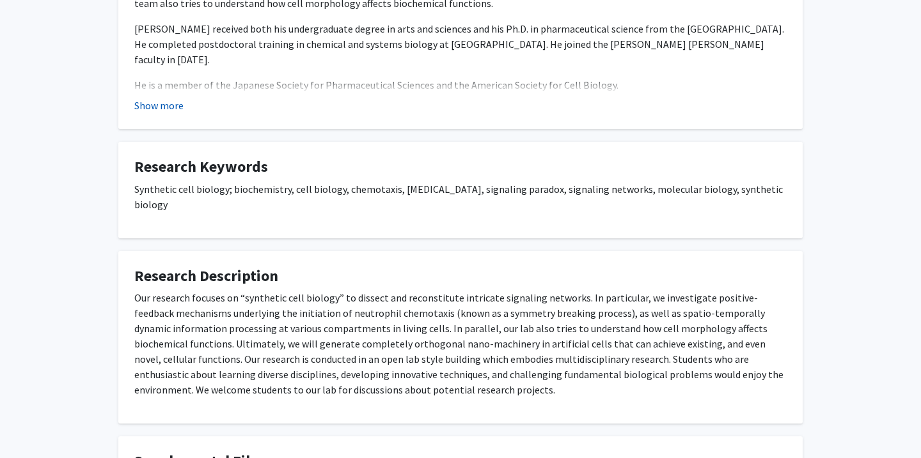
click at [161, 98] on button "Show more" at bounding box center [158, 105] width 49 height 15
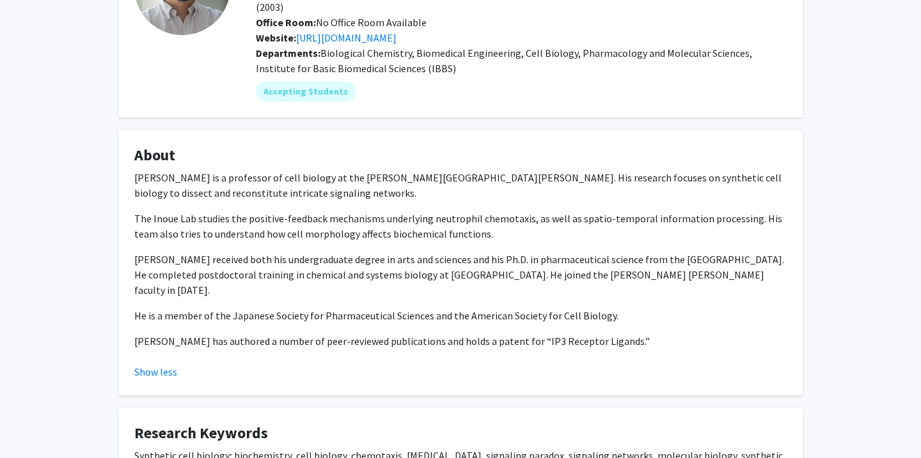
scroll to position [0, 0]
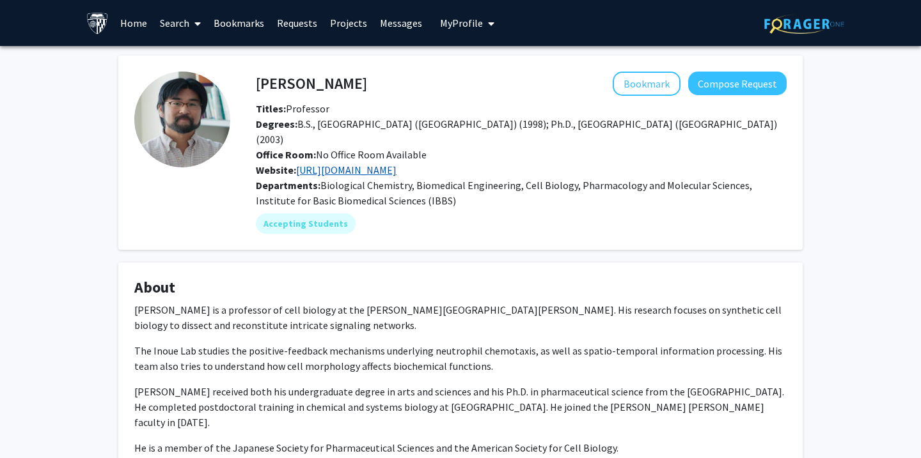
click at [348, 164] on link "[URL][DOMAIN_NAME]" at bounding box center [346, 170] width 100 height 13
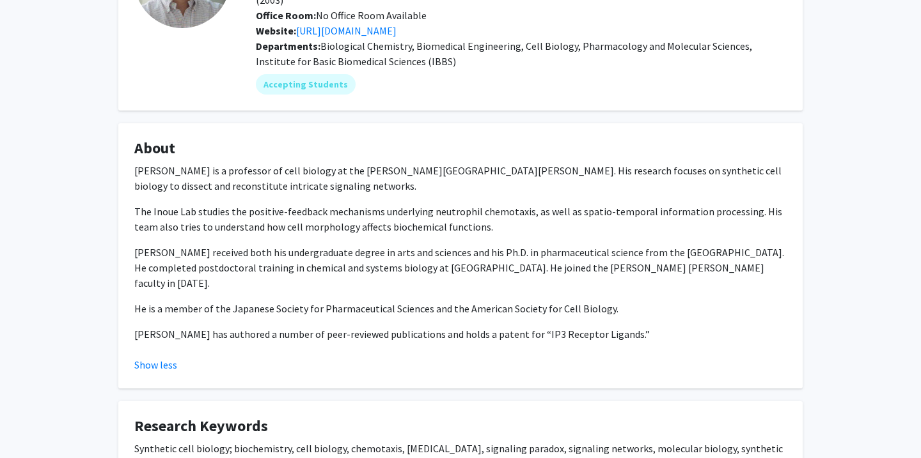
scroll to position [149, 0]
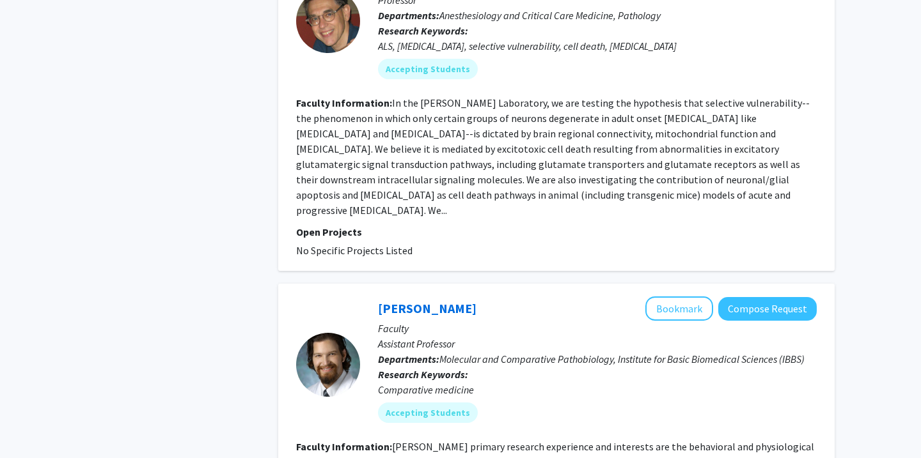
scroll to position [3285, 0]
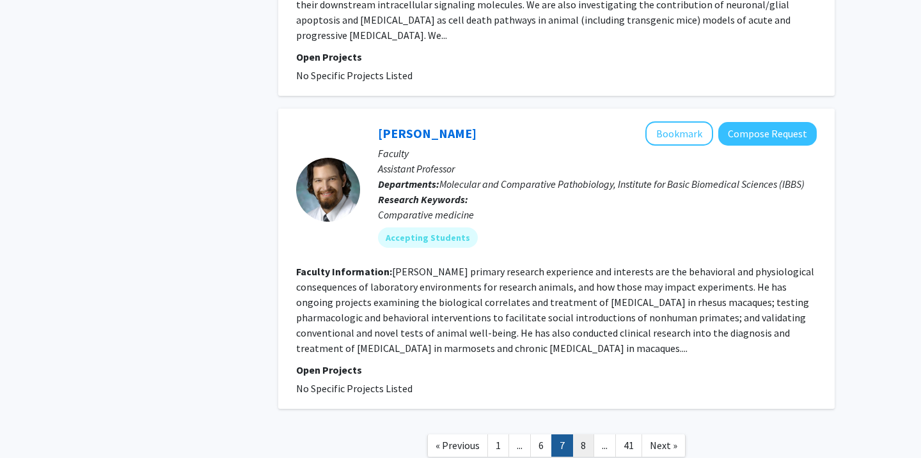
click at [587, 435] on link "8" at bounding box center [583, 446] width 22 height 22
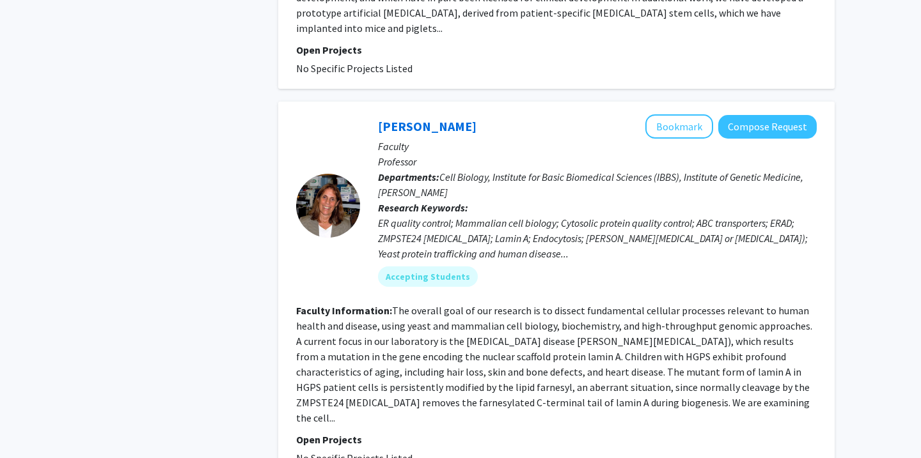
scroll to position [2993, 0]
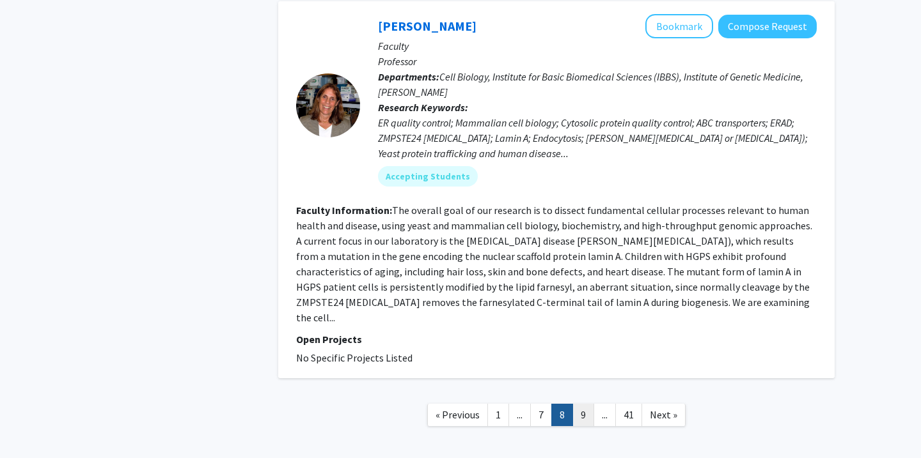
click at [580, 404] on link "9" at bounding box center [583, 415] width 22 height 22
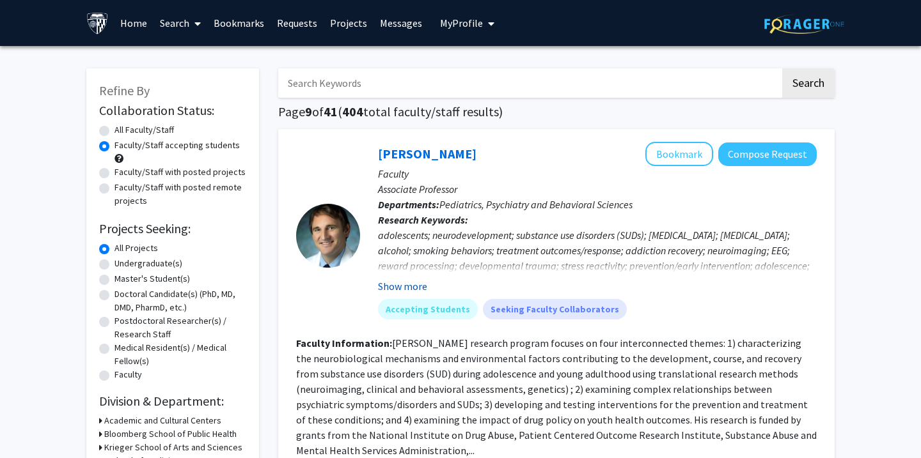
click at [425, 280] on button "Show more" at bounding box center [402, 286] width 49 height 15
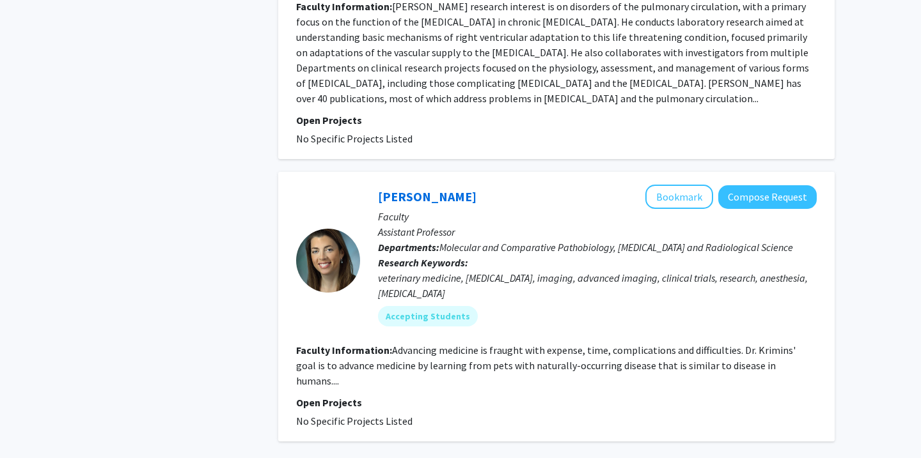
scroll to position [3187, 0]
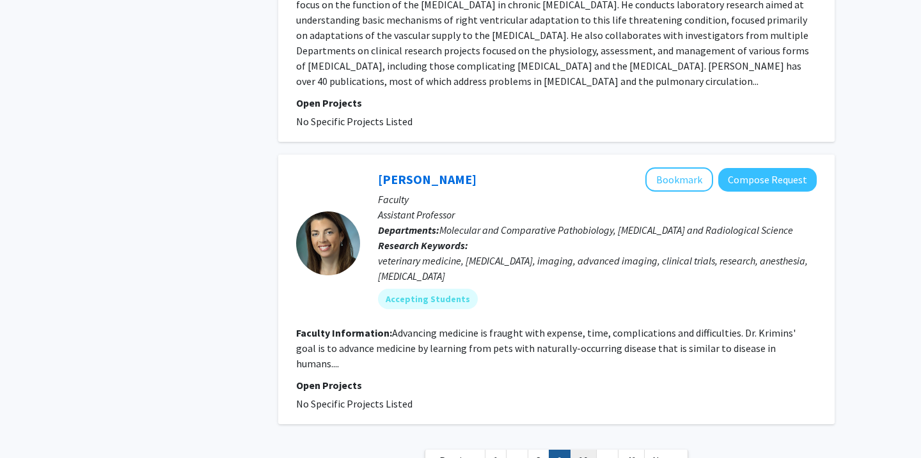
click at [585, 450] on link "10" at bounding box center [583, 461] width 27 height 22
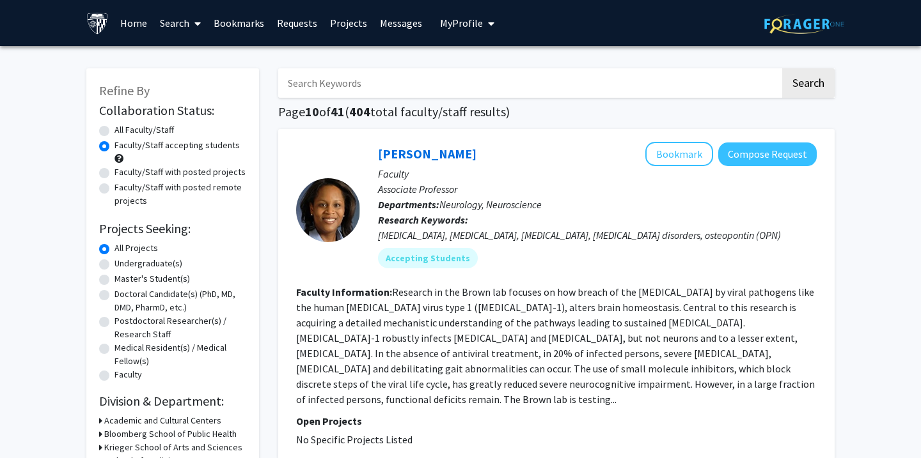
click at [455, 83] on input "Search Keywords" at bounding box center [529, 82] width 502 height 29
type input "[MEDICAL_DATA]"
click at [782, 68] on button "Search" at bounding box center [808, 82] width 52 height 29
radio input "true"
checkbox input "false"
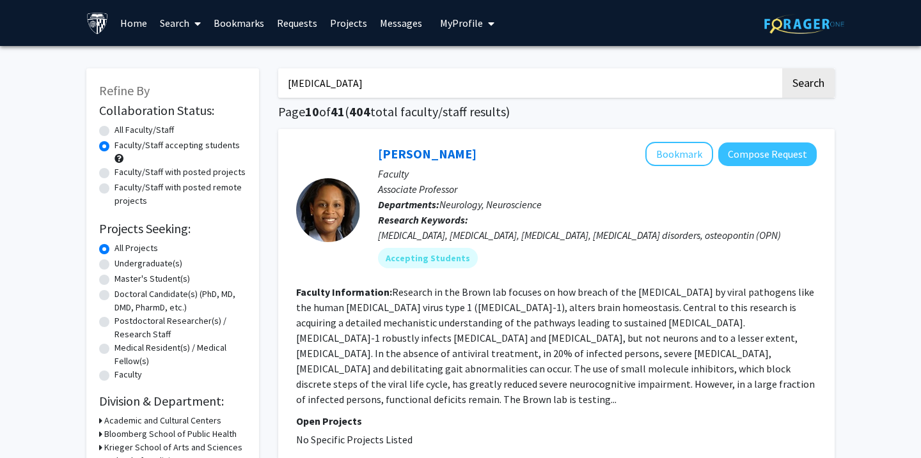
checkbox input "false"
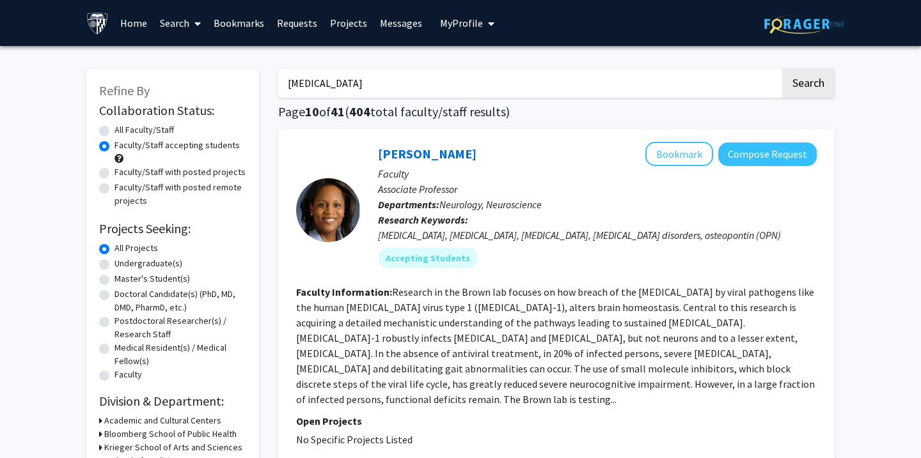
checkbox input "false"
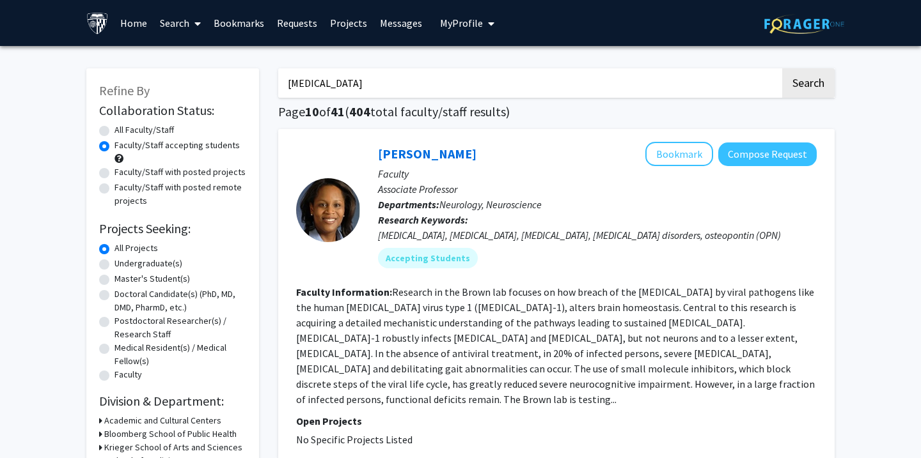
checkbox input "false"
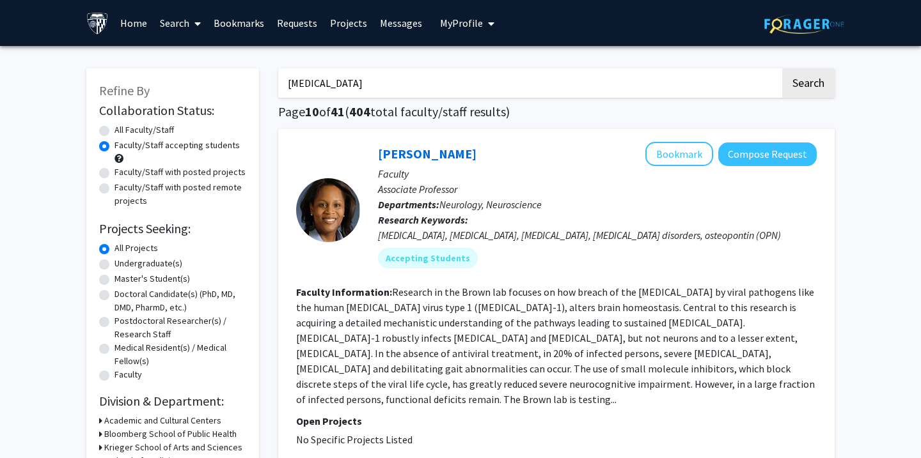
checkbox input "false"
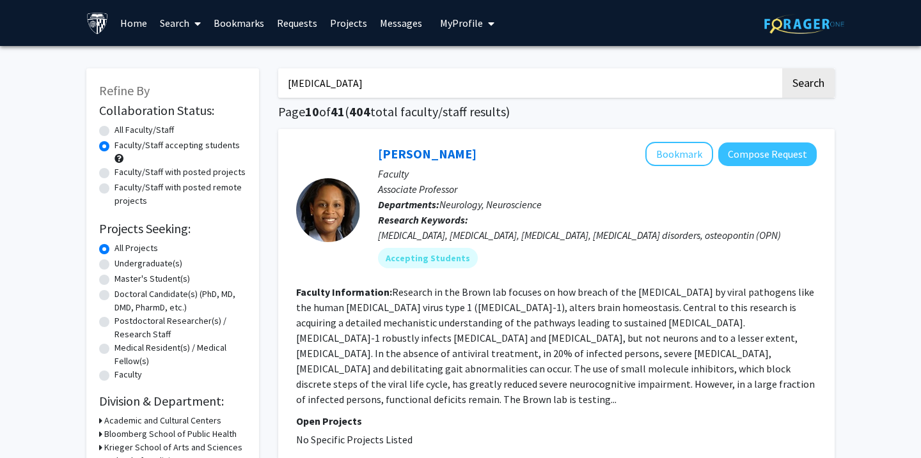
checkbox input "false"
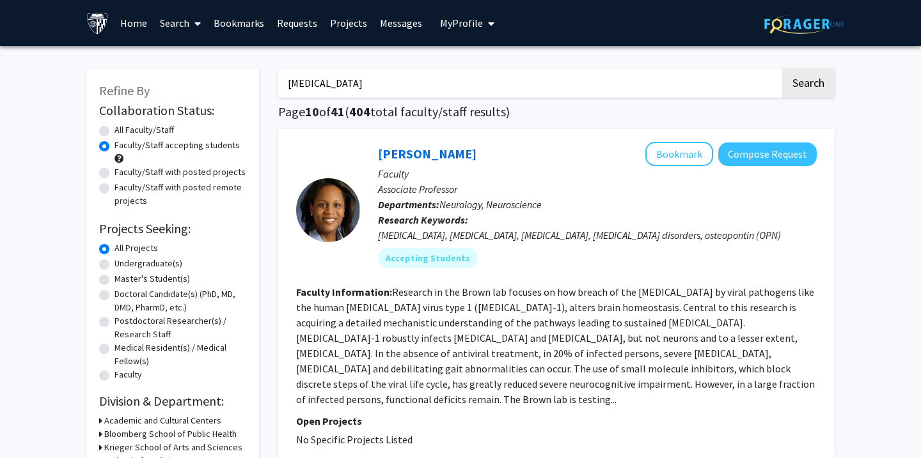
checkbox input "false"
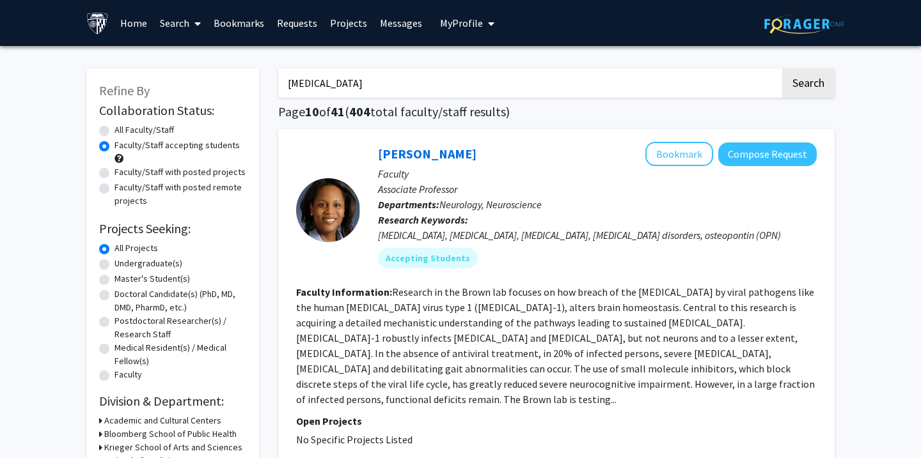
checkbox input "false"
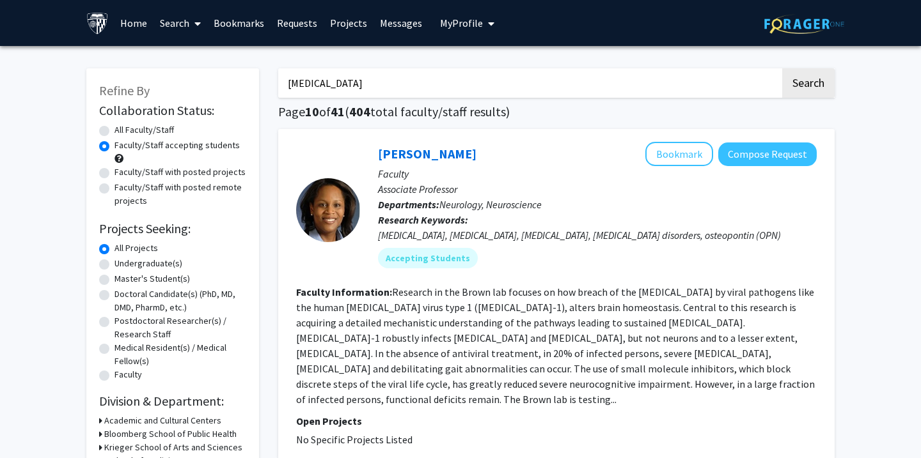
checkbox input "false"
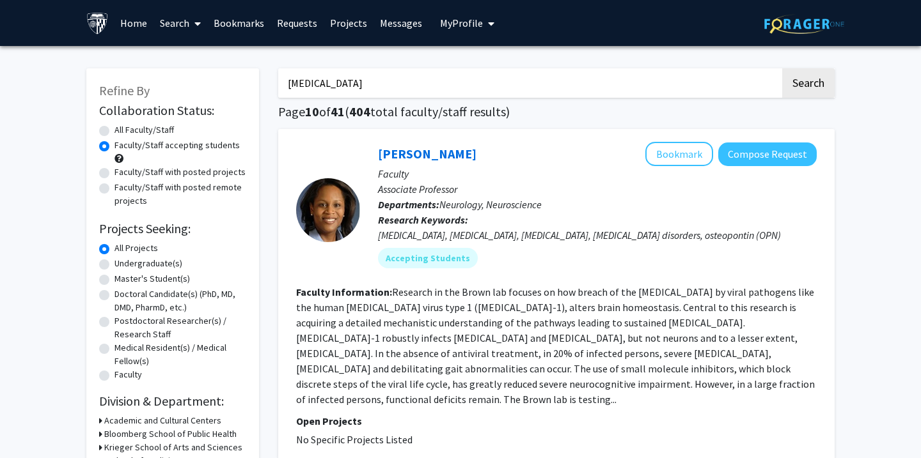
checkbox input "false"
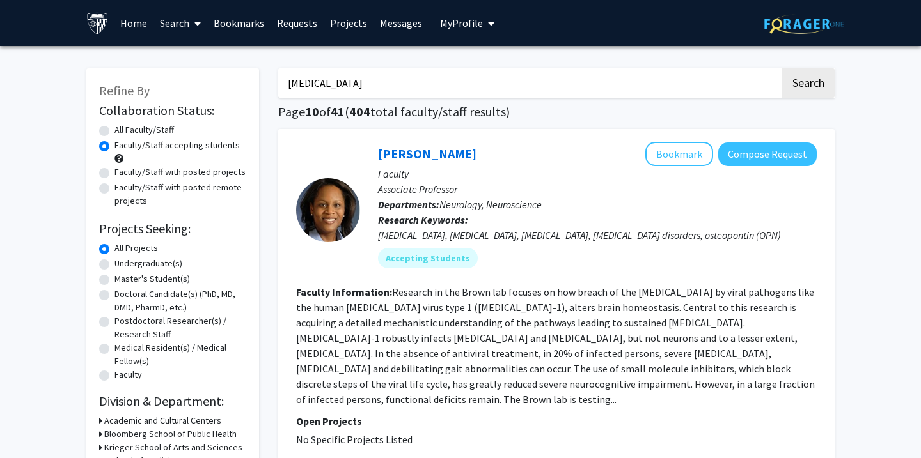
checkbox input "false"
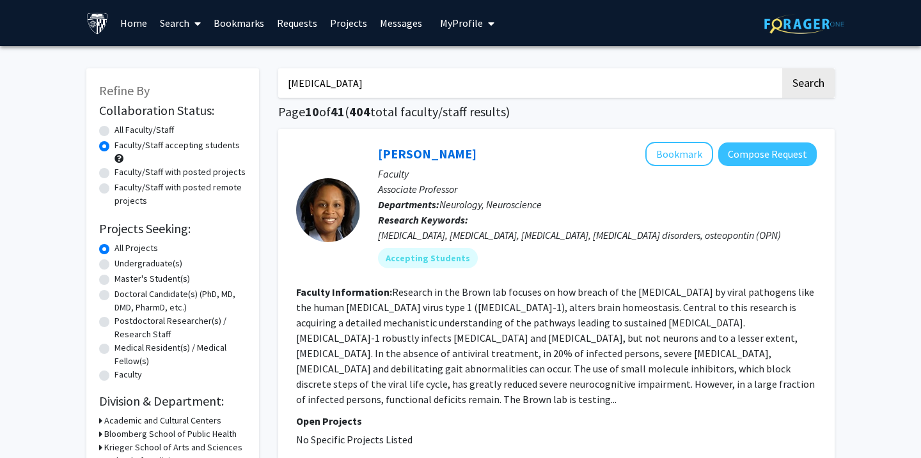
checkbox input "false"
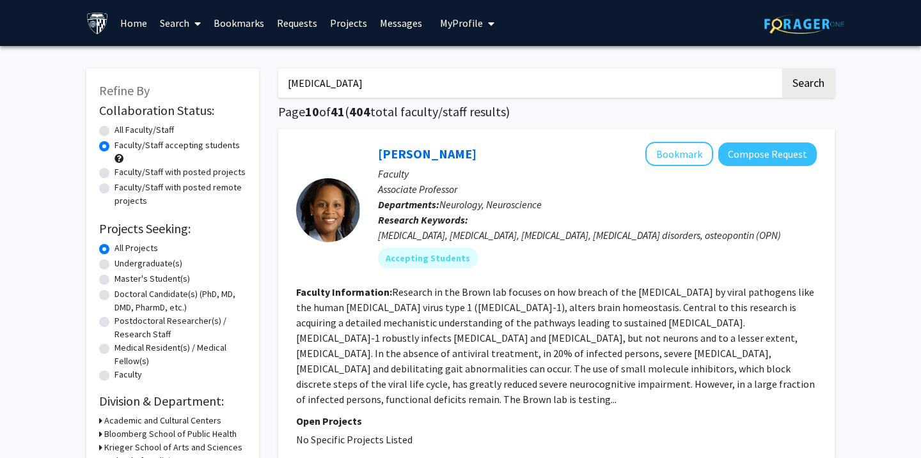
checkbox input "false"
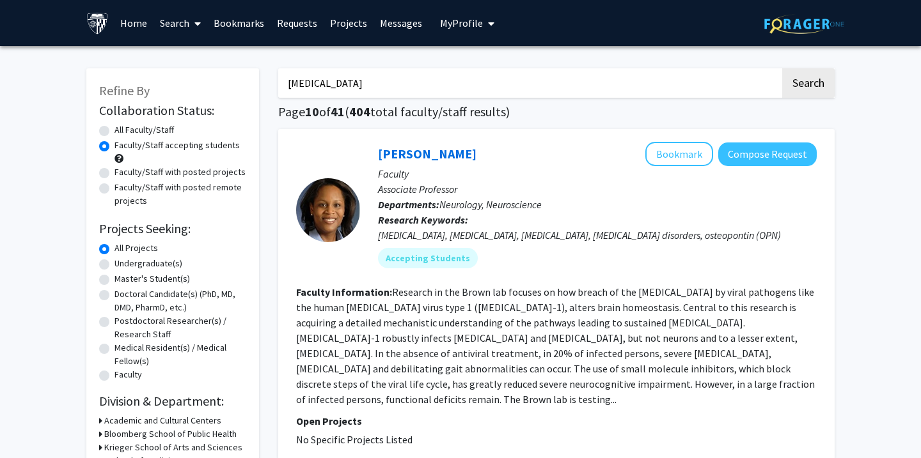
checkbox input "false"
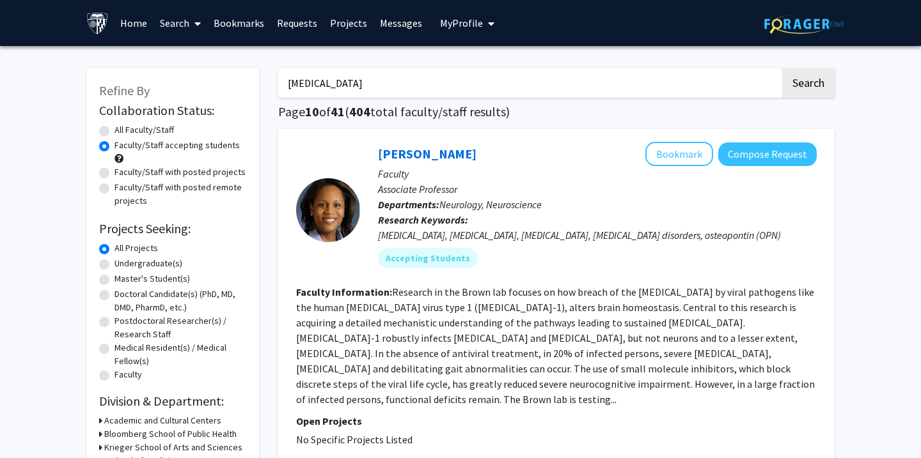
checkbox input "false"
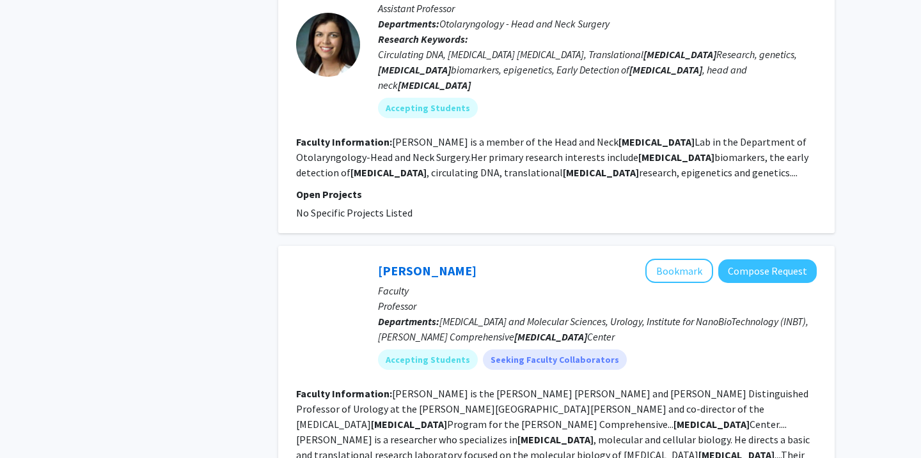
scroll to position [3636, 0]
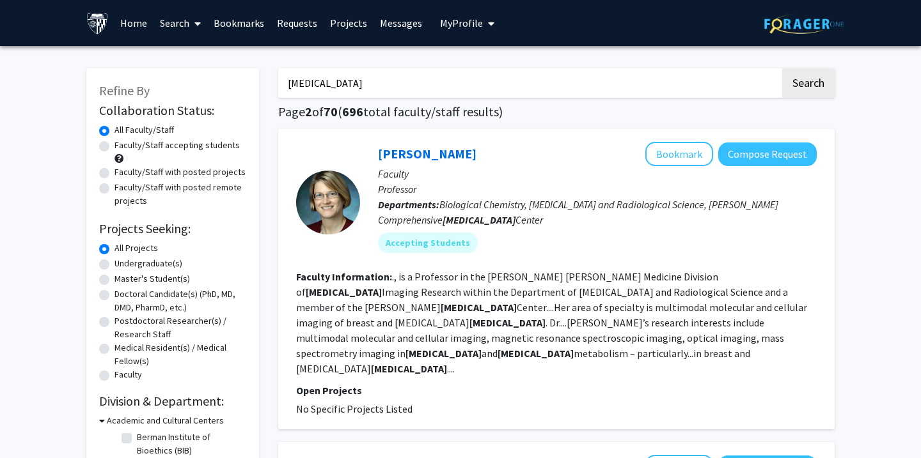
drag, startPoint x: 352, startPoint y: 88, endPoint x: 261, endPoint y: 82, distance: 91.0
type input "pathology"
click at [782, 68] on button "Search" at bounding box center [808, 82] width 52 height 29
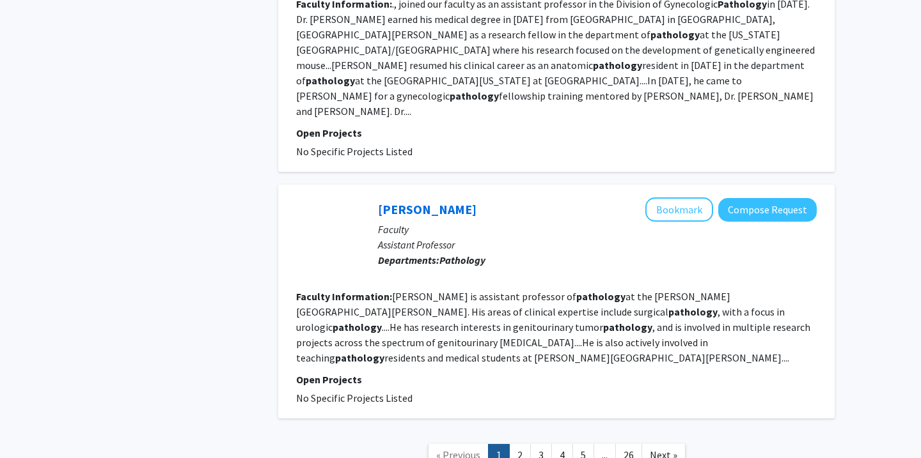
scroll to position [2415, 0]
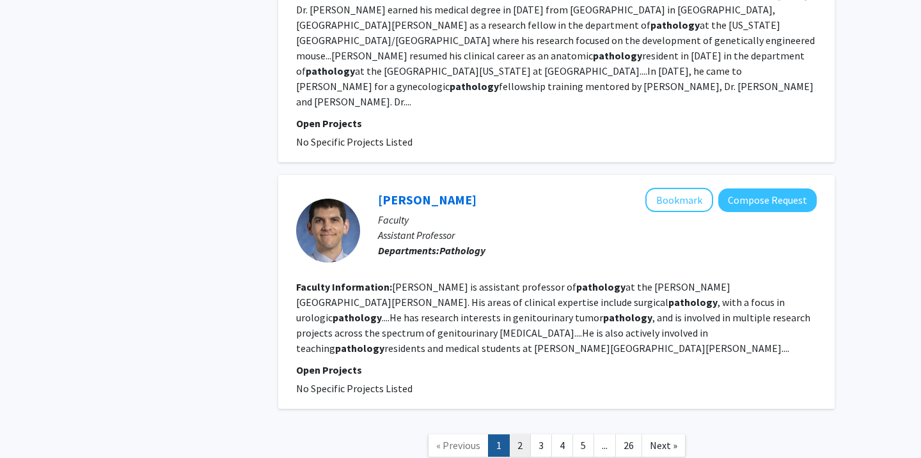
click at [513, 435] on link "2" at bounding box center [520, 446] width 22 height 22
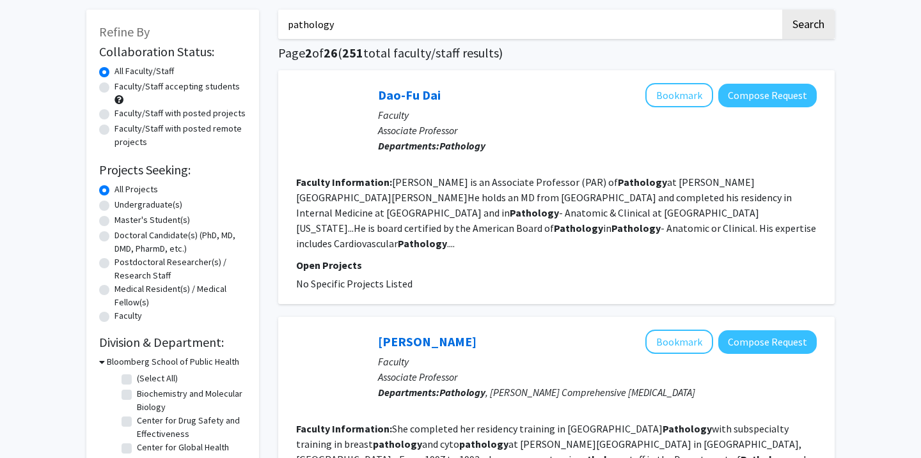
scroll to position [54, 0]
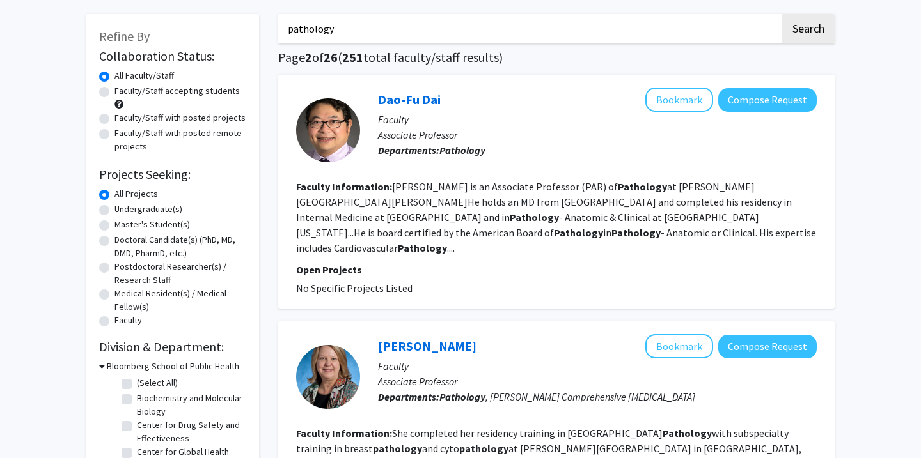
click at [153, 94] on label "Faculty/Staff accepting students" at bounding box center [176, 90] width 125 height 13
click at [123, 93] on input "Faculty/Staff accepting students" at bounding box center [118, 88] width 8 height 8
radio input "true"
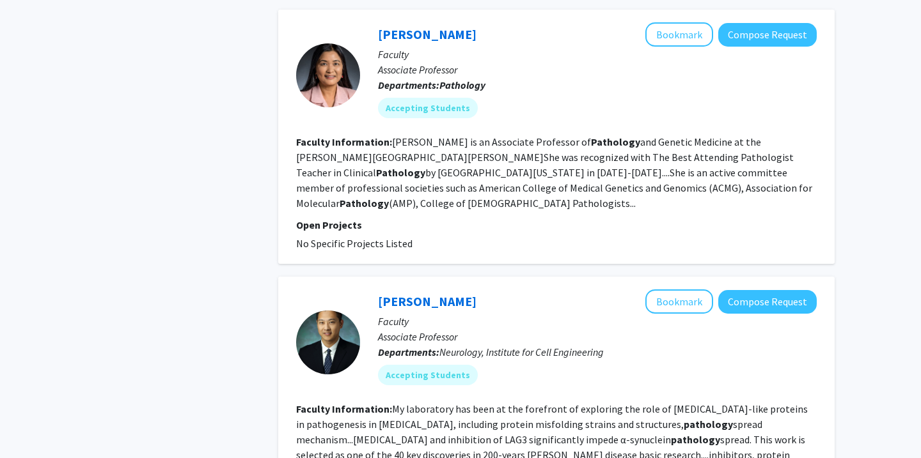
scroll to position [2441, 0]
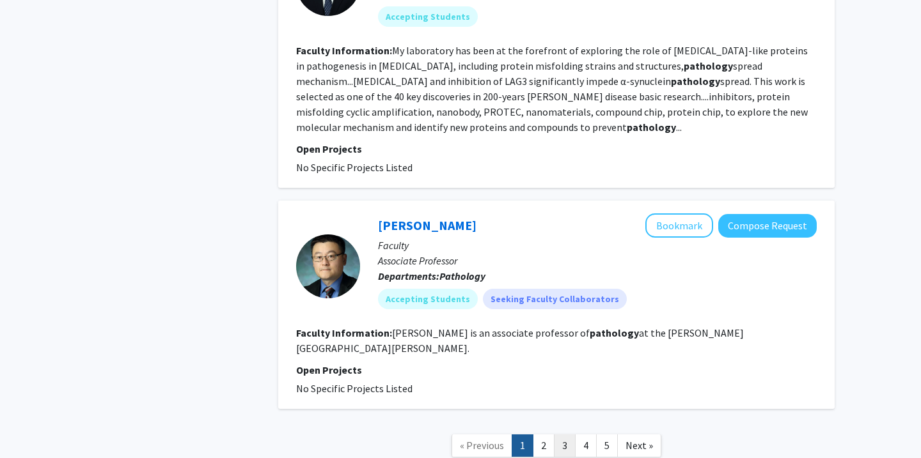
click at [555, 435] on link "3" at bounding box center [565, 446] width 22 height 22
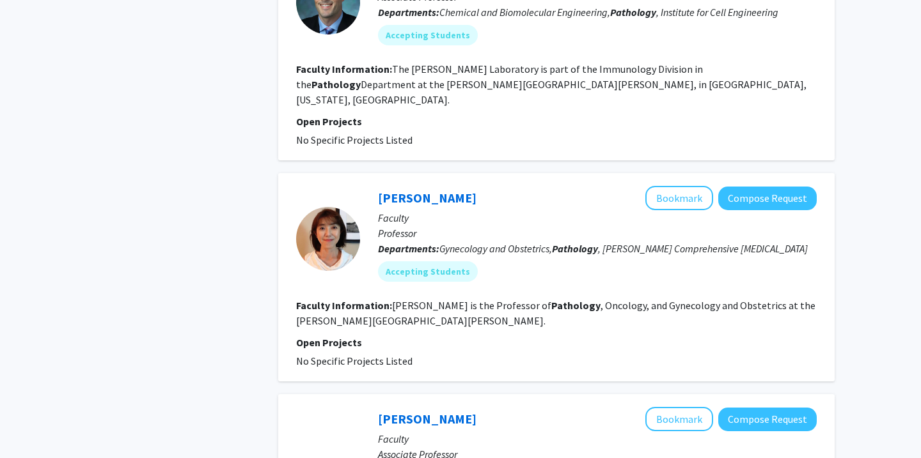
scroll to position [2097, 0]
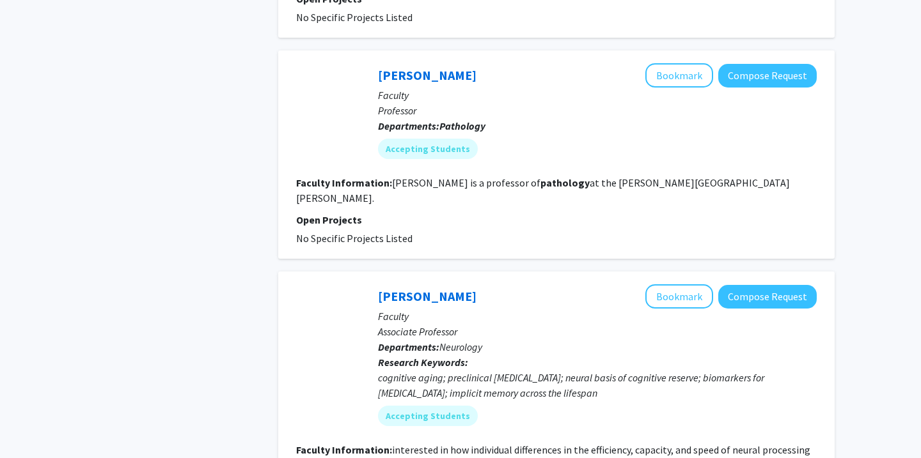
scroll to position [2287, 0]
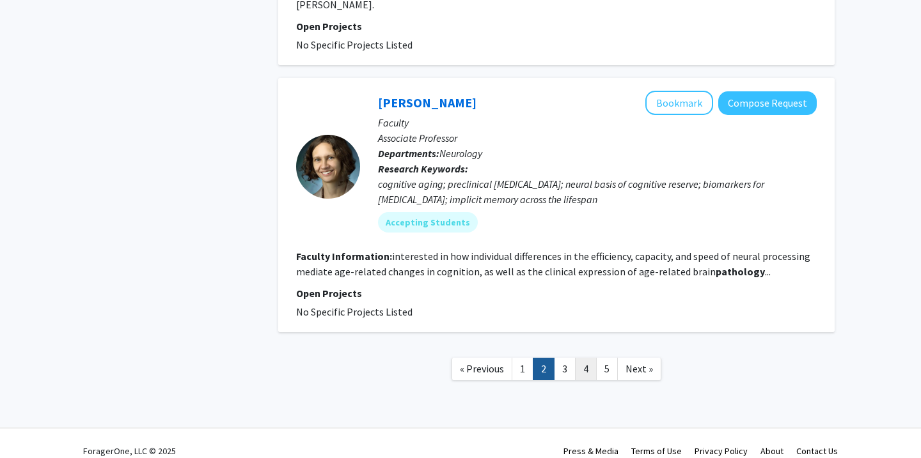
click at [579, 362] on link "4" at bounding box center [586, 369] width 22 height 22
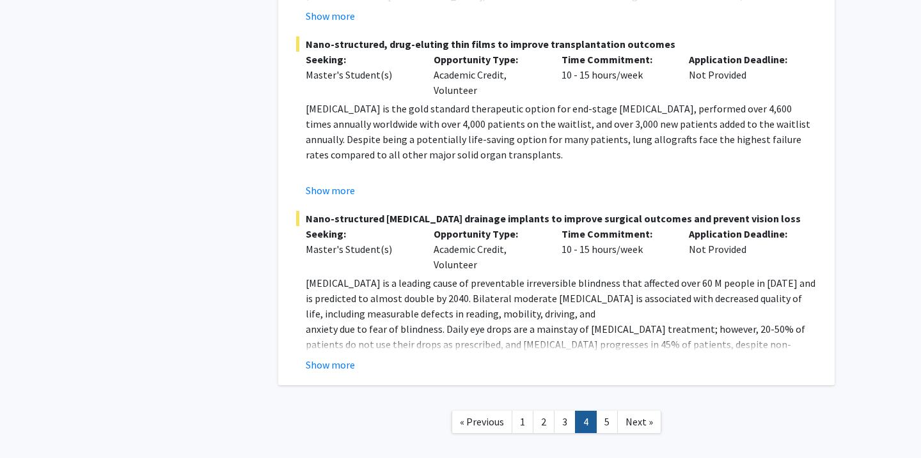
scroll to position [3235, 0]
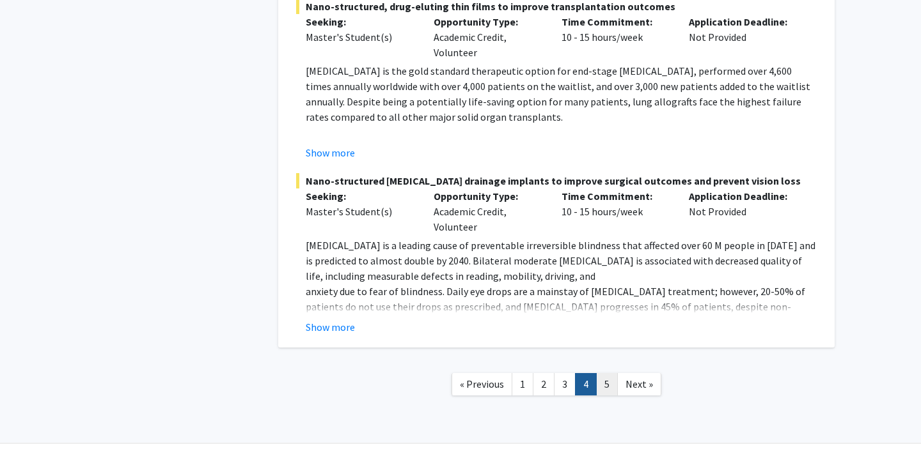
click at [603, 373] on link "5" at bounding box center [607, 384] width 22 height 22
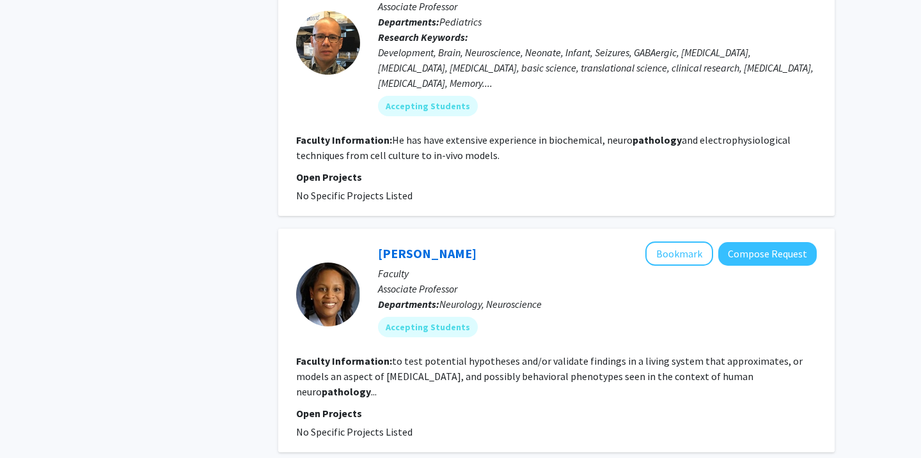
scroll to position [1676, 0]
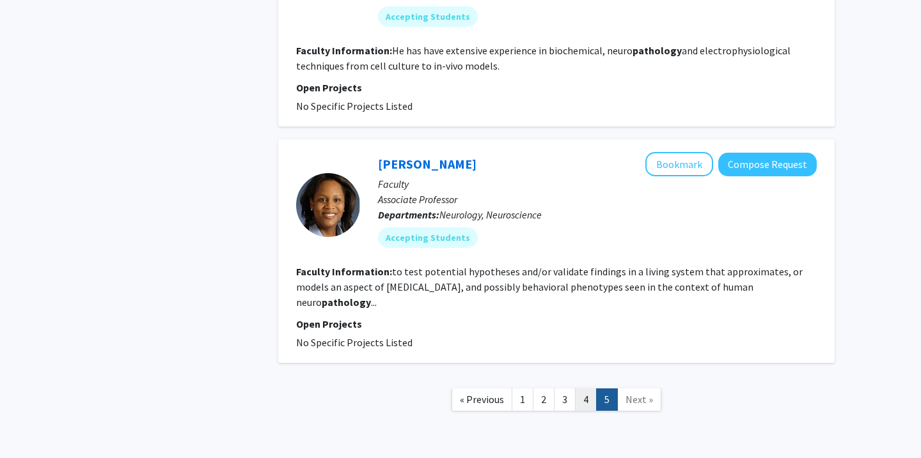
click at [581, 389] on link "4" at bounding box center [586, 400] width 22 height 22
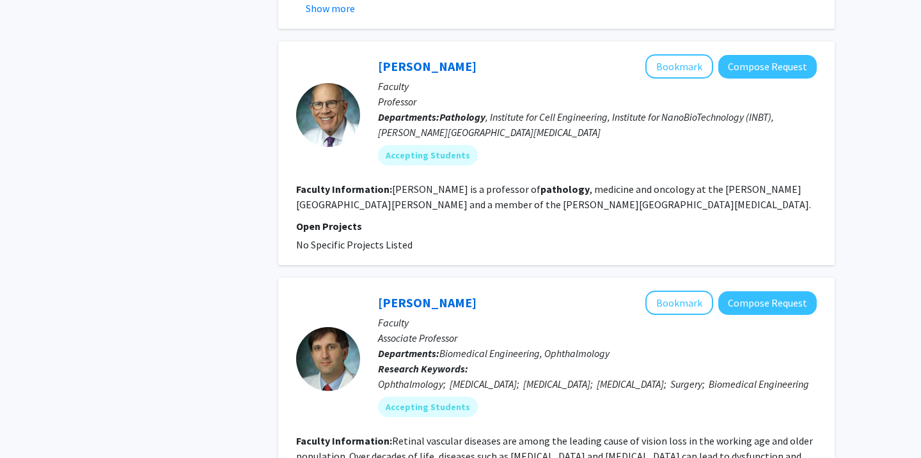
scroll to position [1096, 0]
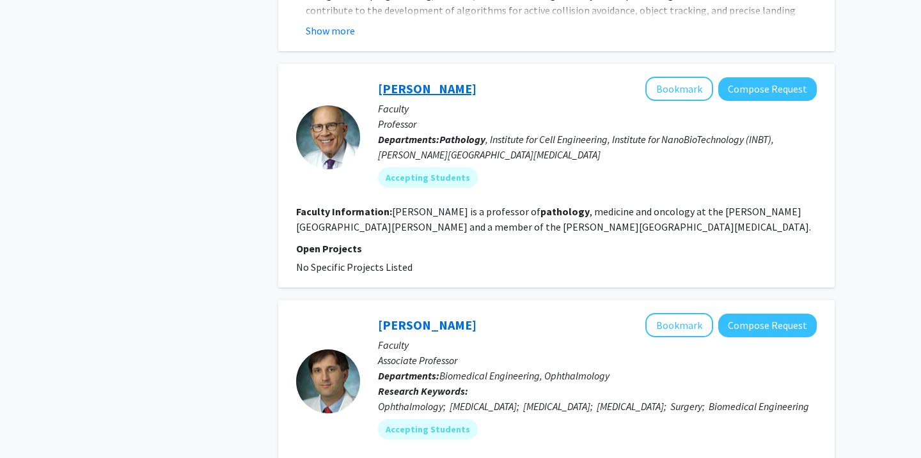
click at [414, 81] on link "[PERSON_NAME]" at bounding box center [427, 89] width 98 height 16
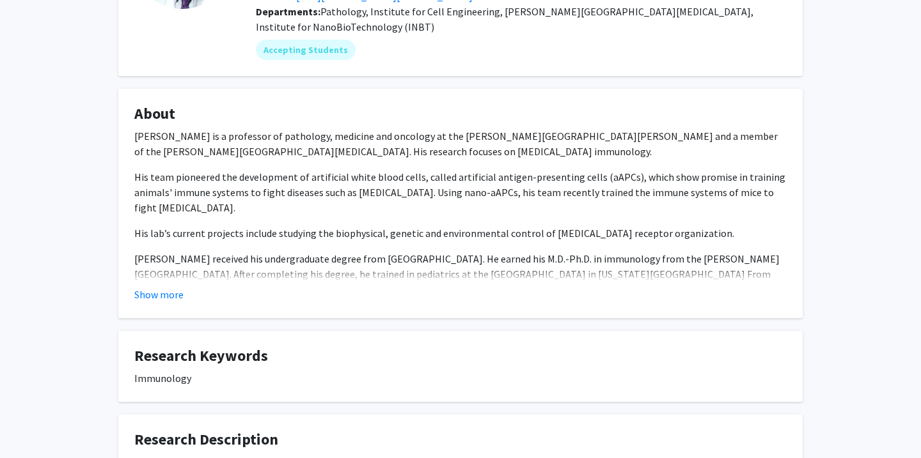
scroll to position [183, 0]
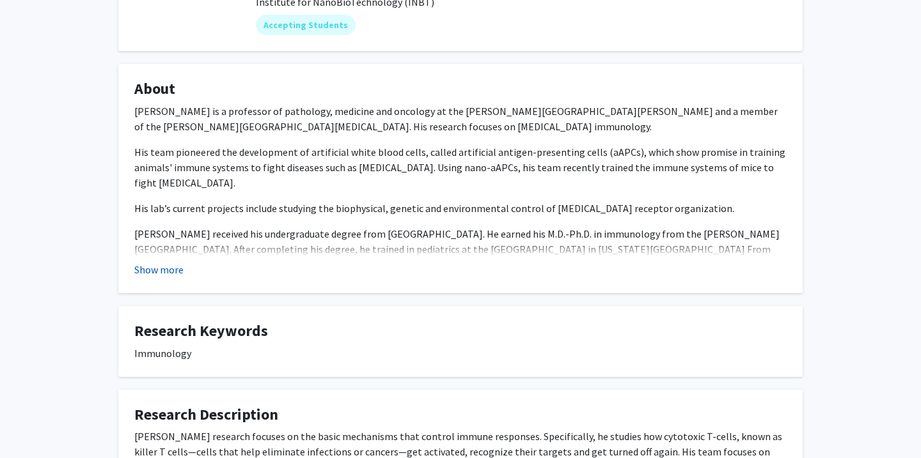
click at [144, 268] on button "Show more" at bounding box center [158, 269] width 49 height 15
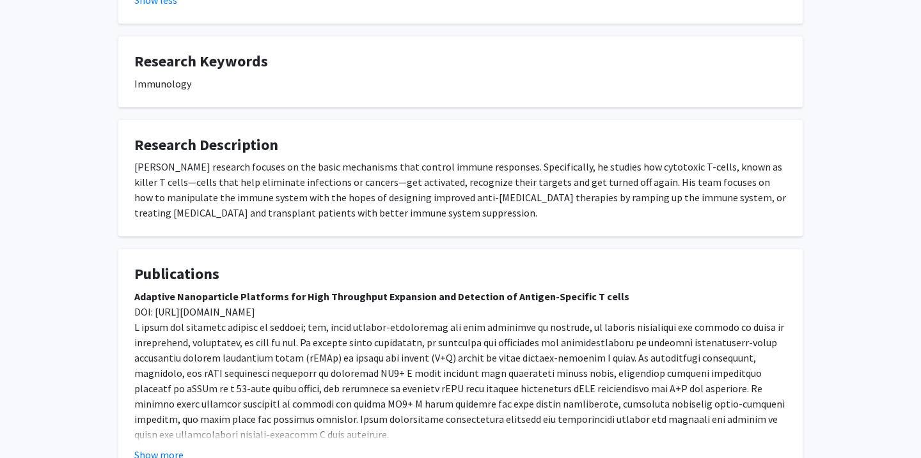
scroll to position [620, 0]
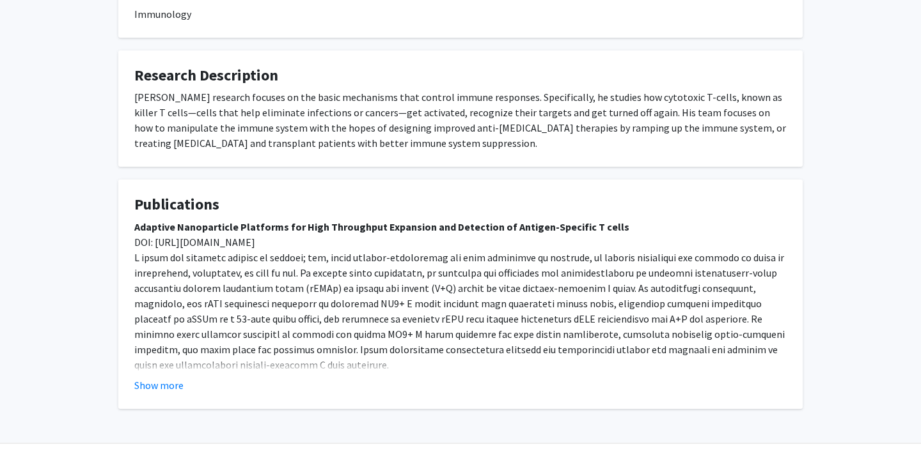
click at [154, 362] on fg-card "Publications Adaptive Nanoparticle Platforms for High Throughput Expansion and …" at bounding box center [460, 295] width 684 height 230
click at [155, 378] on button "Show more" at bounding box center [158, 385] width 49 height 15
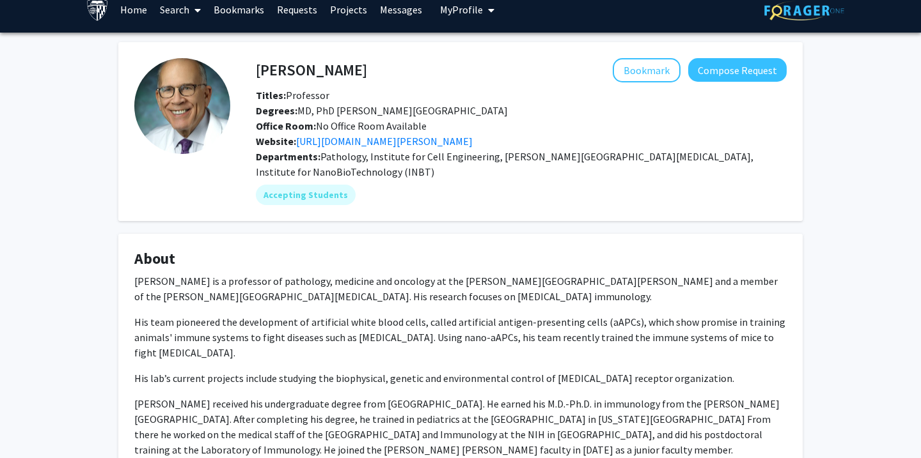
scroll to position [1, 0]
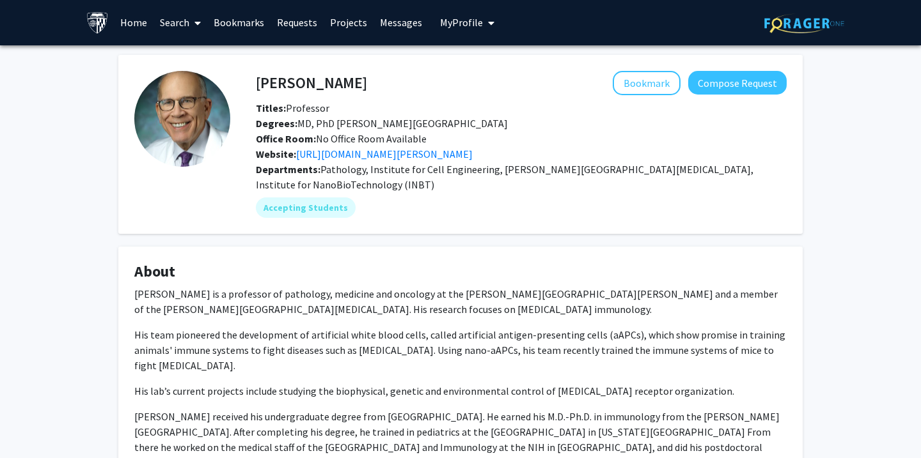
click at [370, 146] on div "Website: [URL][DOMAIN_NAME][PERSON_NAME]" at bounding box center [521, 153] width 550 height 15
click at [367, 153] on link "[URL][DOMAIN_NAME][PERSON_NAME]" at bounding box center [384, 154] width 176 height 13
